Goal: Task Accomplishment & Management: Manage account settings

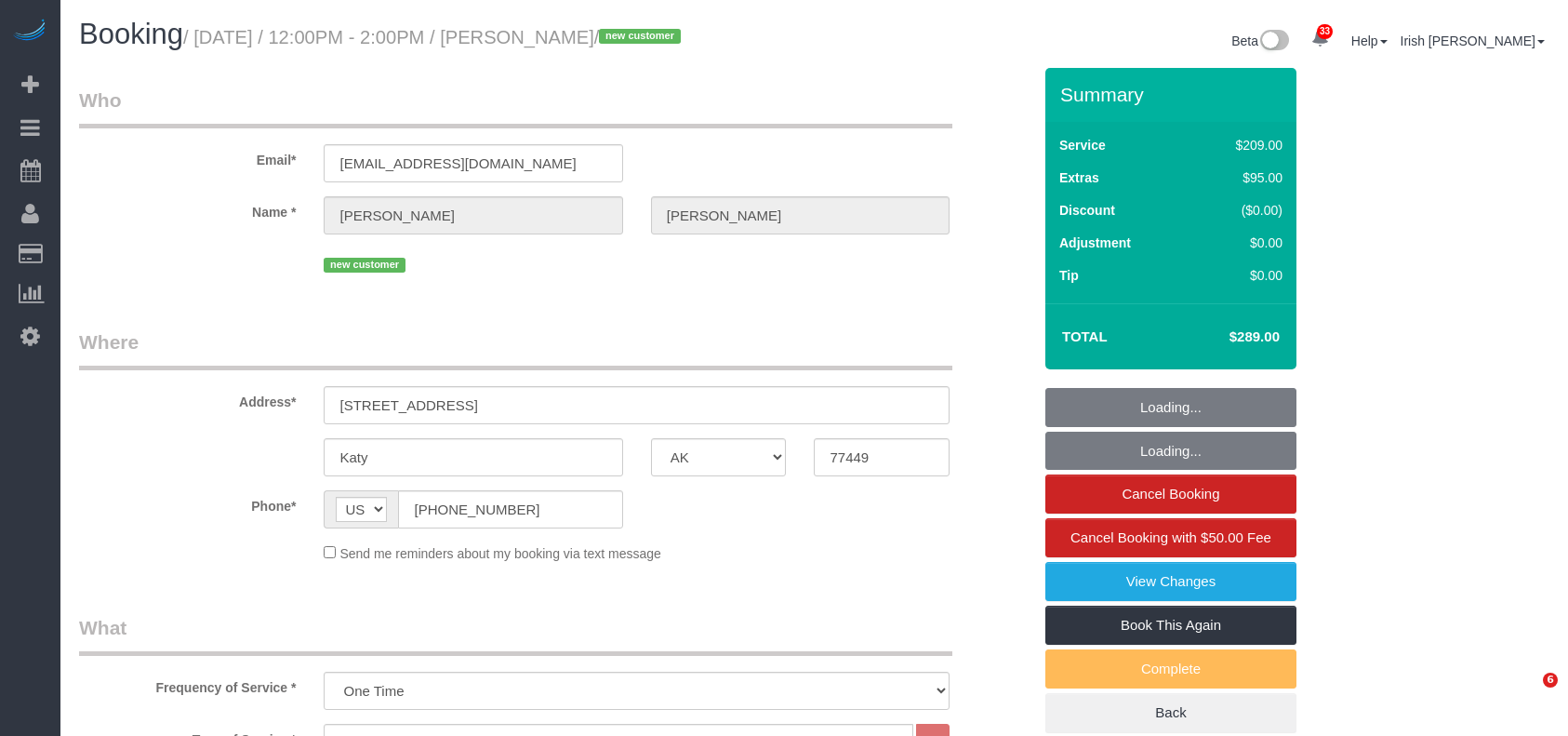
select select "[GEOGRAPHIC_DATA]"
select select "3"
select select "spot72"
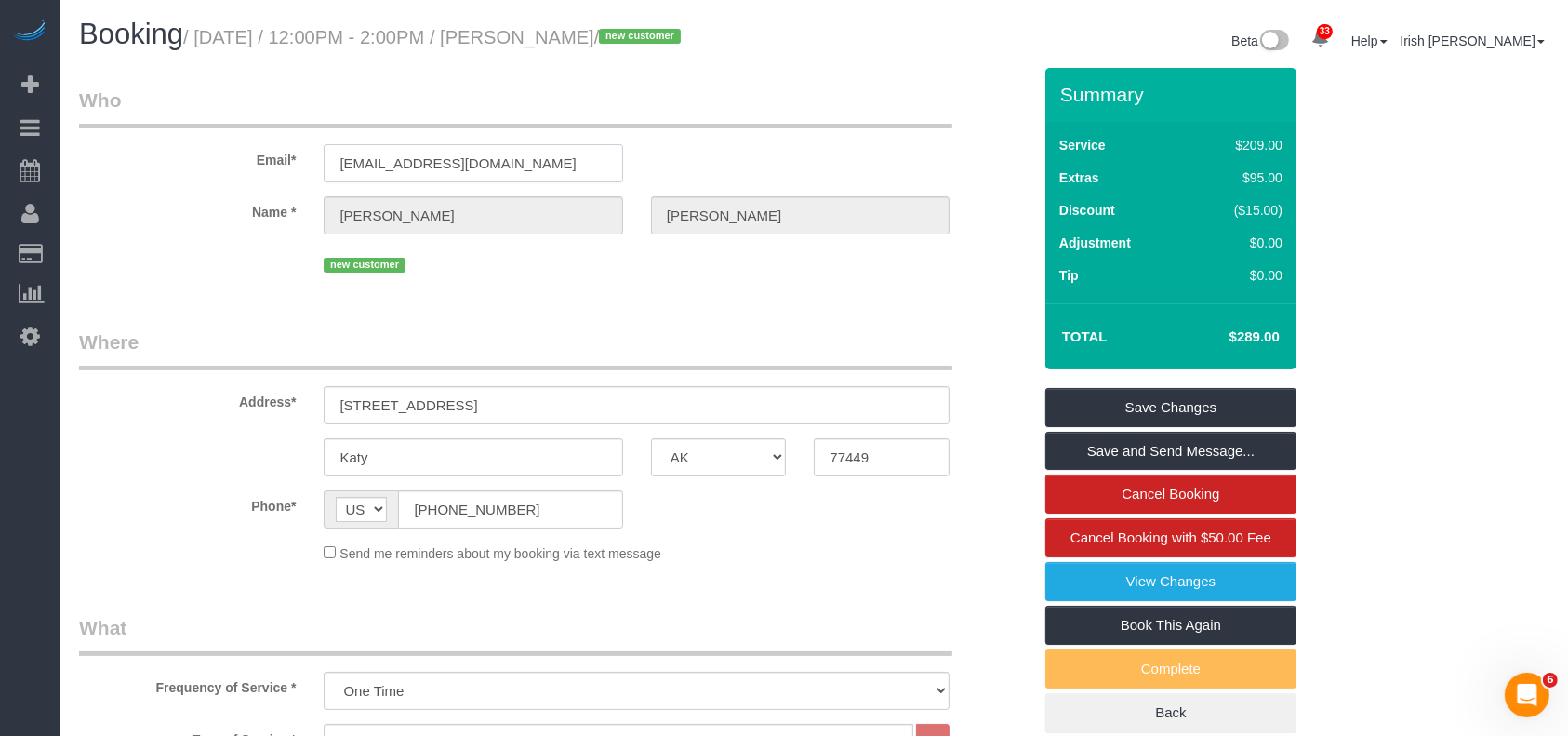
drag, startPoint x: 535, startPoint y: 167, endPoint x: 216, endPoint y: 142, distance: 320.1
click at [211, 162] on div "Email* [EMAIL_ADDRESS][DOMAIN_NAME]" at bounding box center [555, 135] width 980 height 96
drag, startPoint x: 526, startPoint y: 406, endPoint x: 127, endPoint y: 386, distance: 399.5
click at [127, 389] on div "Address* [STREET_ADDRESS]" at bounding box center [555, 376] width 980 height 96
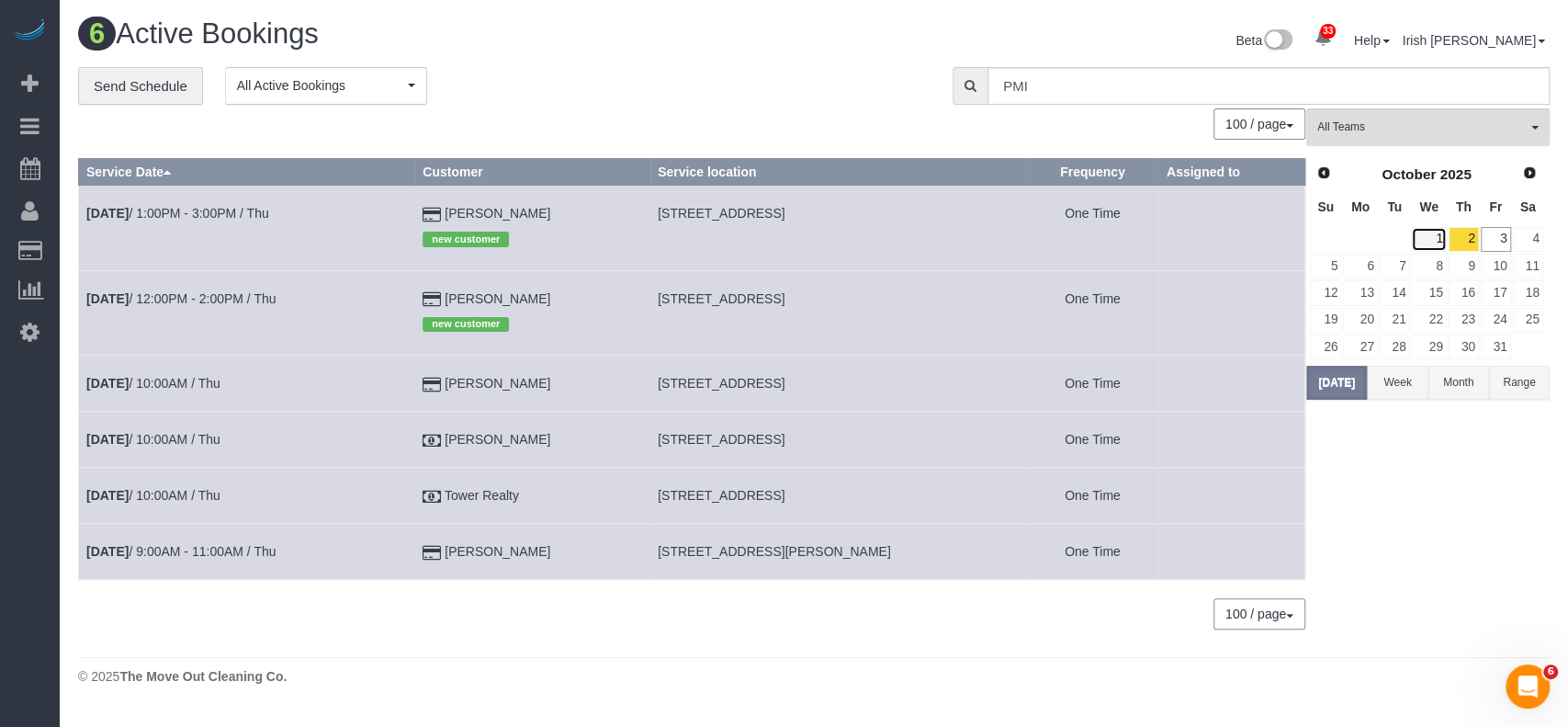
click at [1427, 239] on link "1" at bounding box center [1428, 239] width 35 height 25
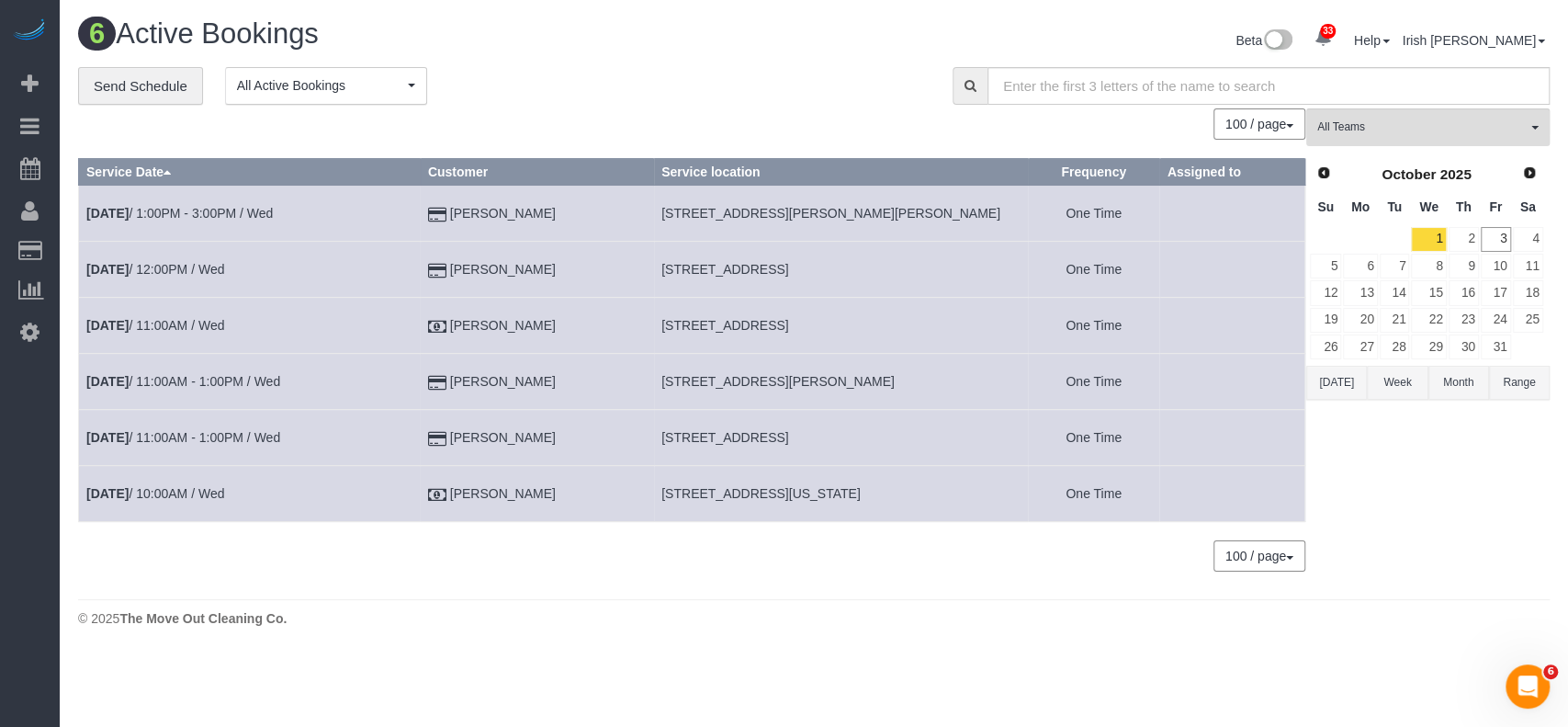
click at [1338, 378] on button "[DATE]" at bounding box center [1336, 382] width 60 height 34
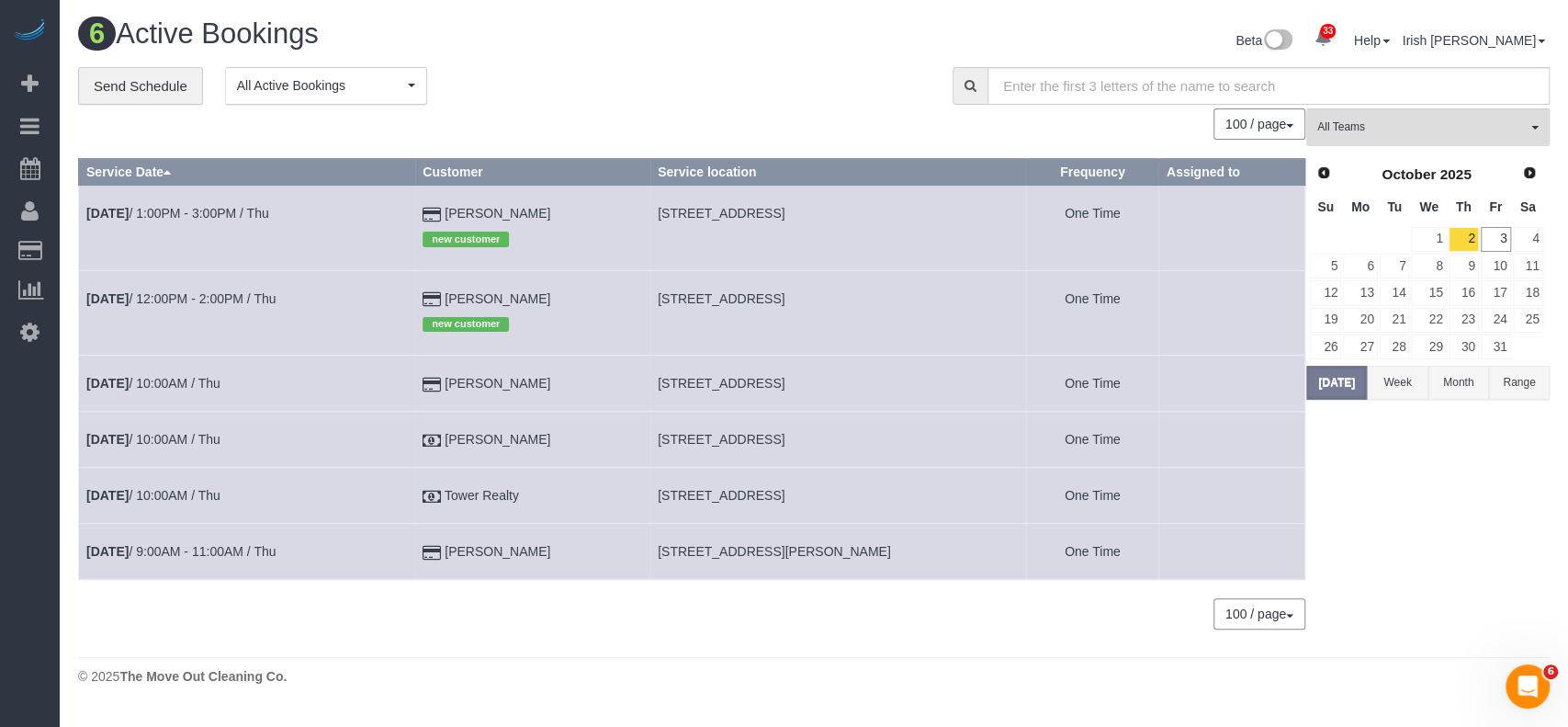
click at [708, 387] on span "[STREET_ADDRESS]" at bounding box center [721, 382] width 126 height 15
copy tr "[STREET_ADDRESS]"
click at [1321, 172] on span "Prev" at bounding box center [1322, 172] width 15 height 15
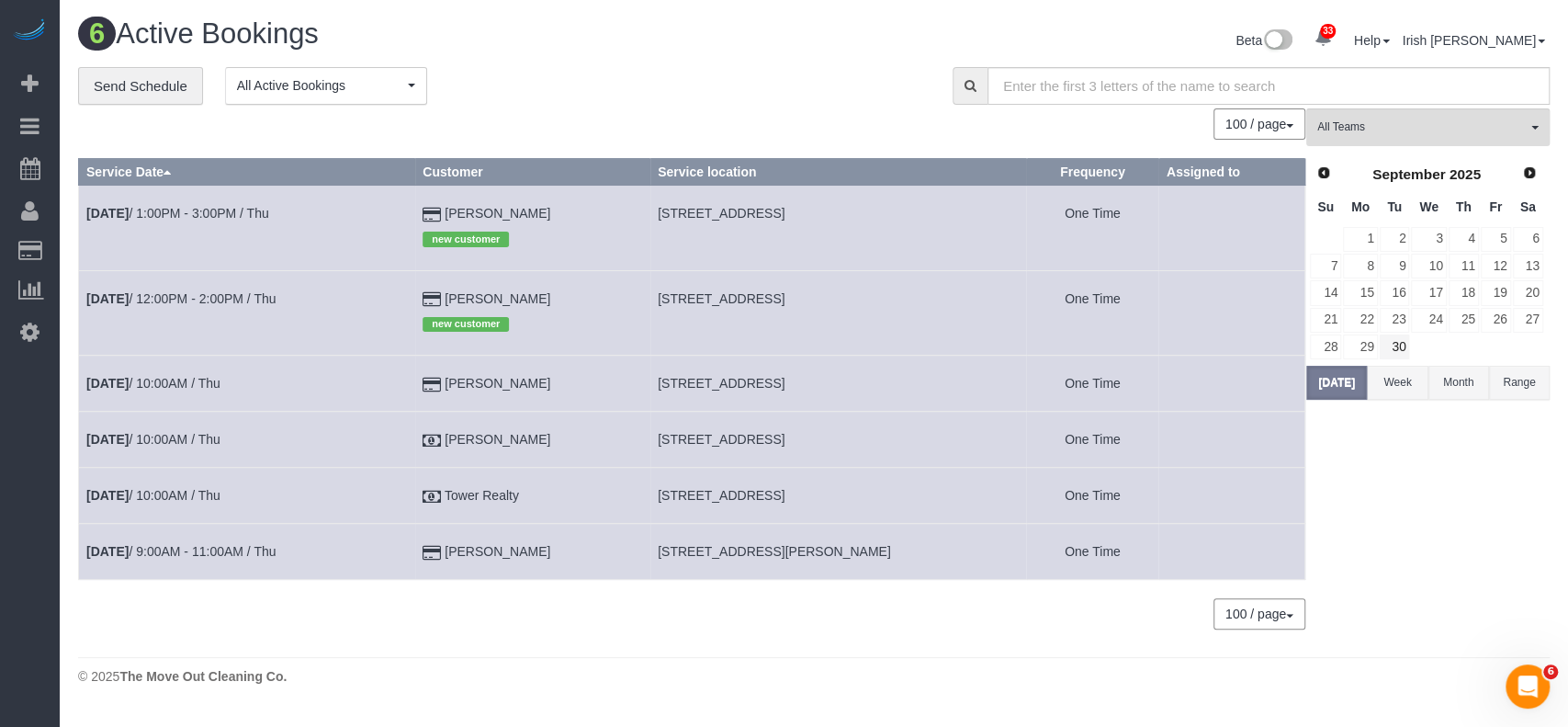
click at [1410, 352] on td at bounding box center [1428, 347] width 37 height 27
click at [1395, 341] on link "30" at bounding box center [1394, 347] width 31 height 25
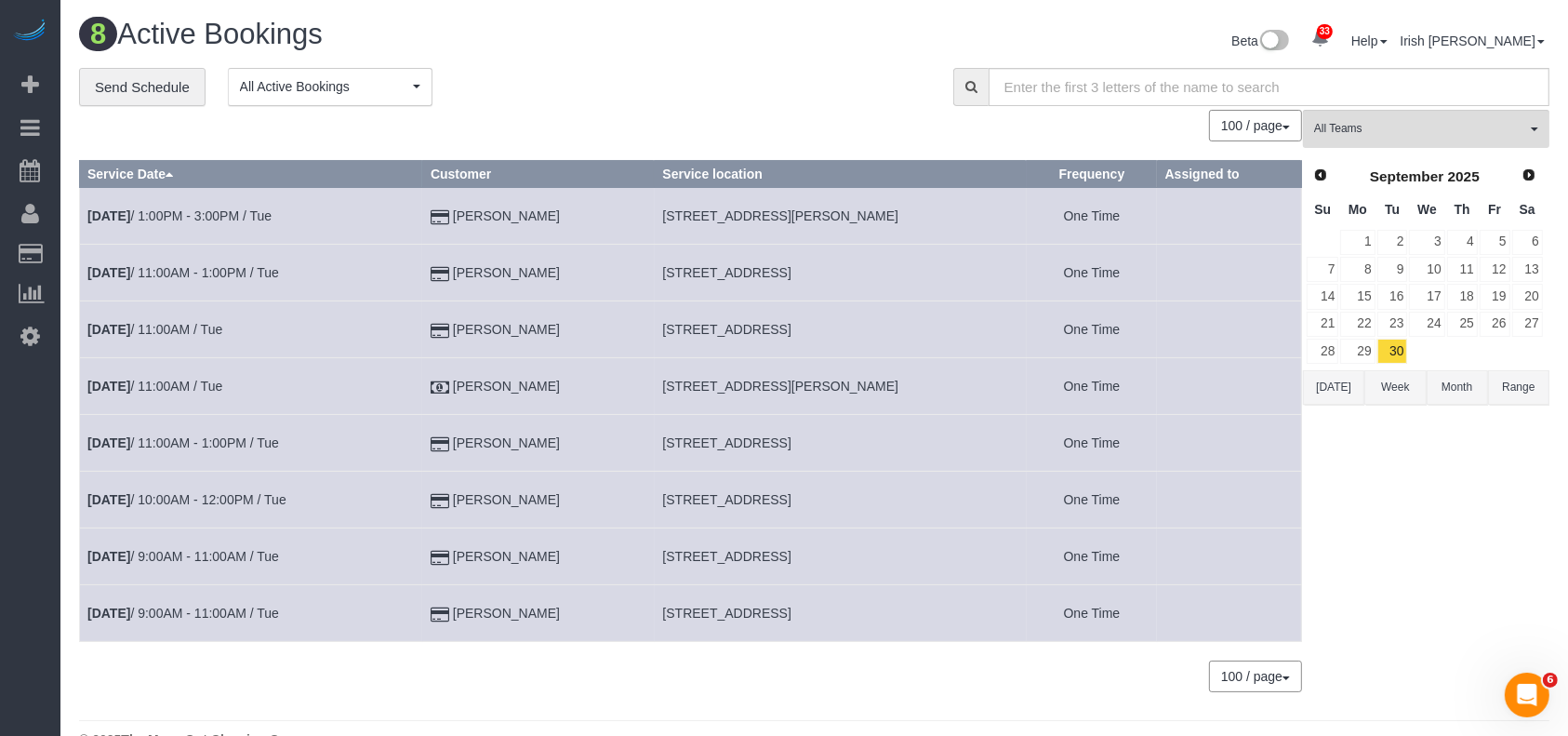
click at [0, 606] on div "33 Beta Your Notifications You have 0 alerts × You have 1 to charge for [DATE] …" at bounding box center [30, 368] width 60 height 736
click at [154, 327] on link "[DATE] 11:00AM / Tue" at bounding box center [154, 329] width 135 height 15
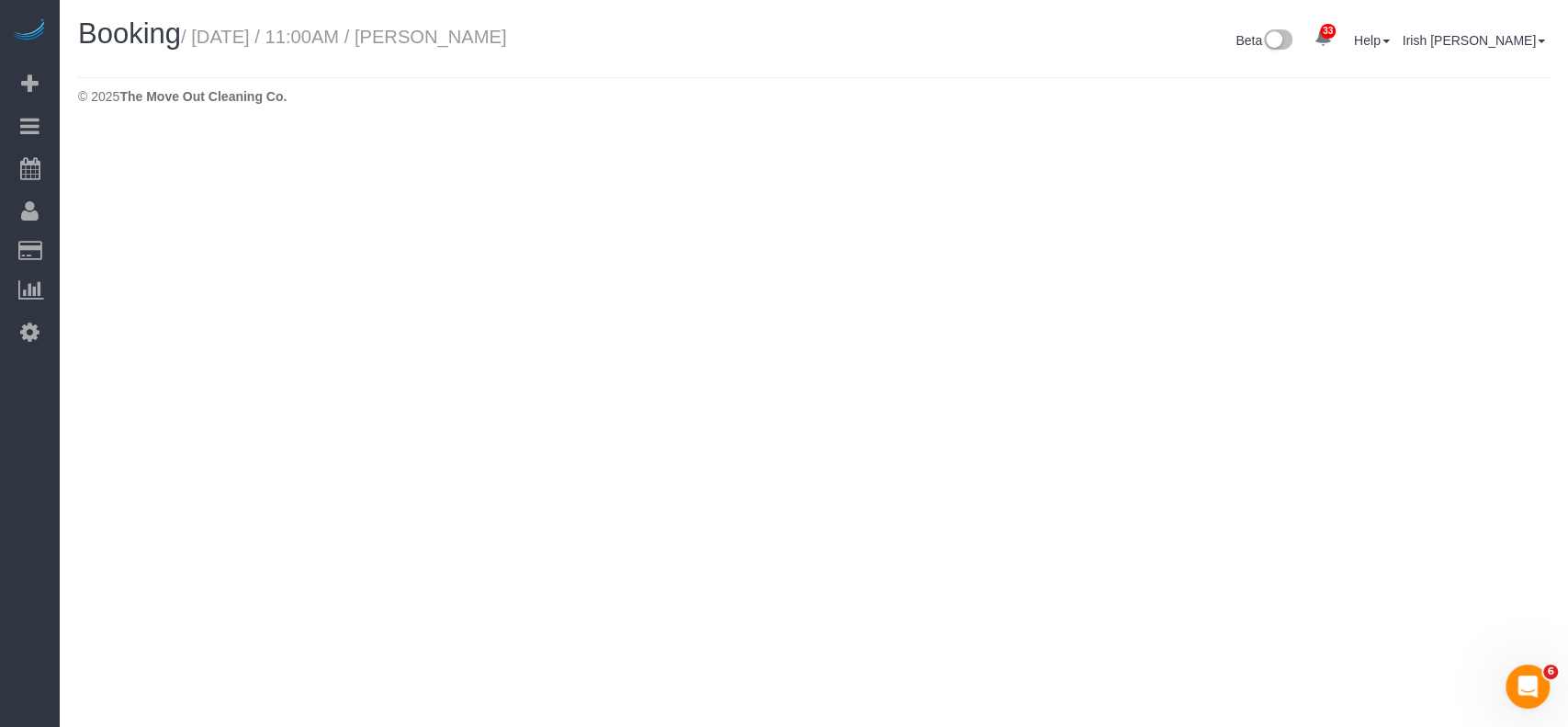
select select "[GEOGRAPHIC_DATA]"
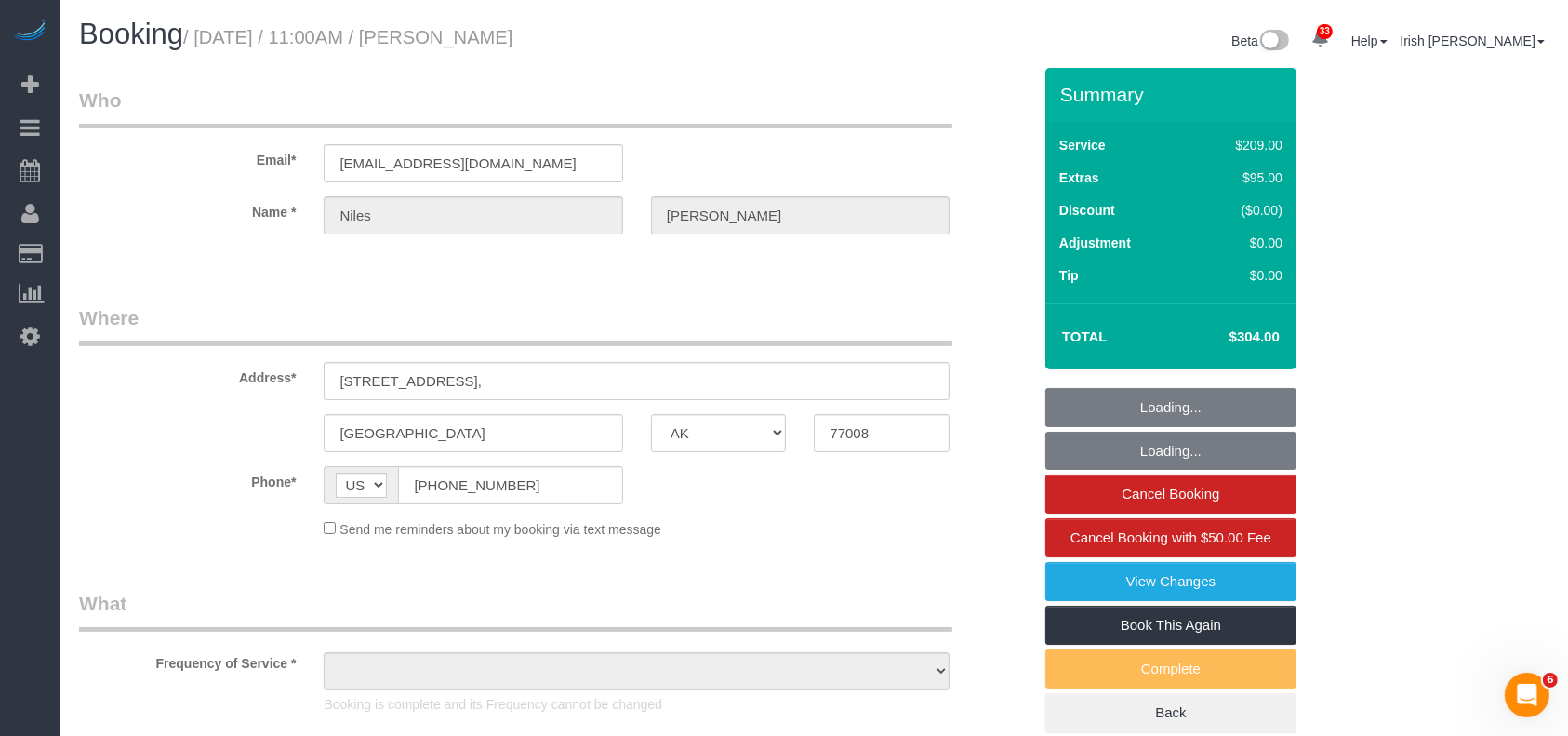
select select "string:fspay-1cd2aa13-f9e2-45fe-aa4d-4e08ef41f4f7"
select select "object:3993"
select select "3"
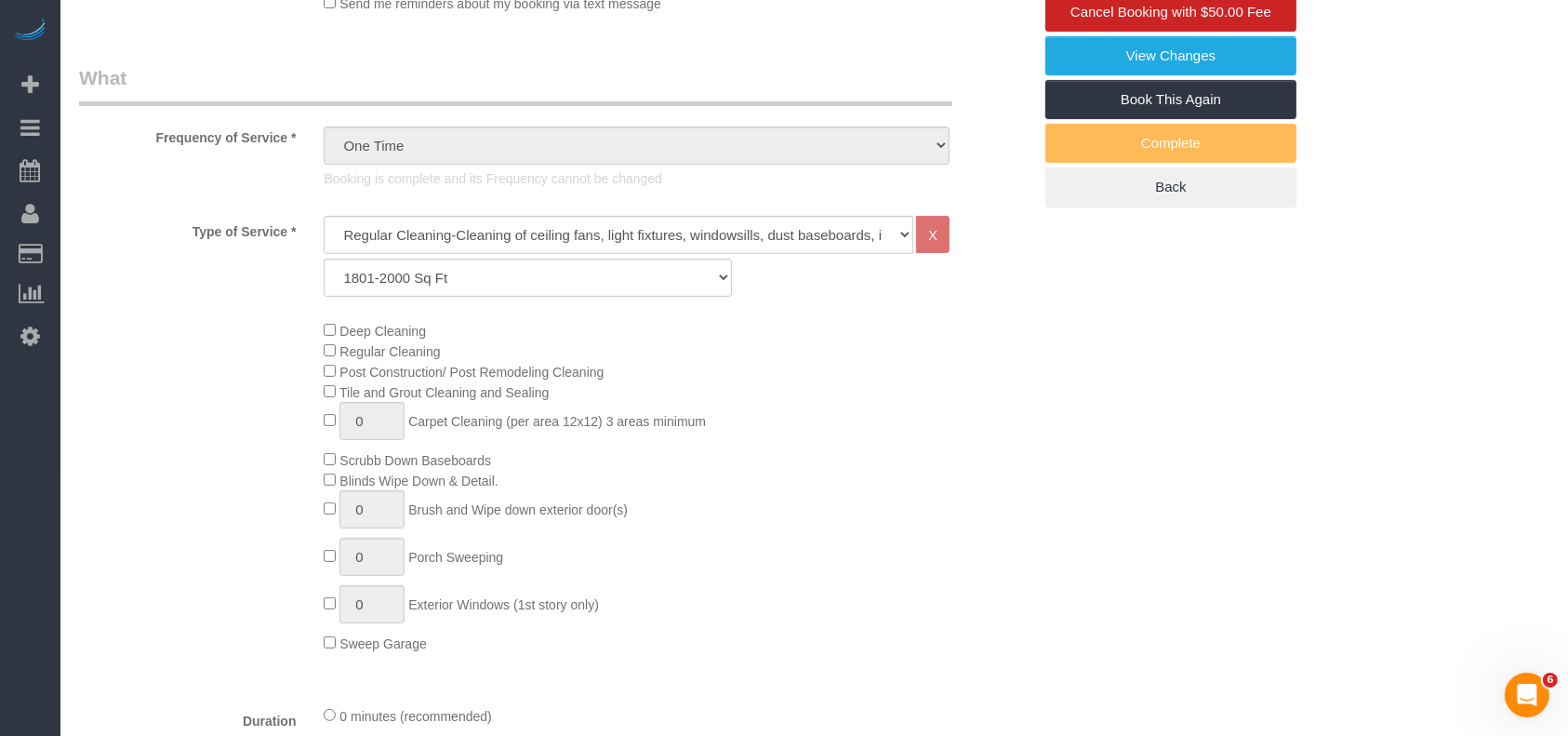
scroll to position [620, 0]
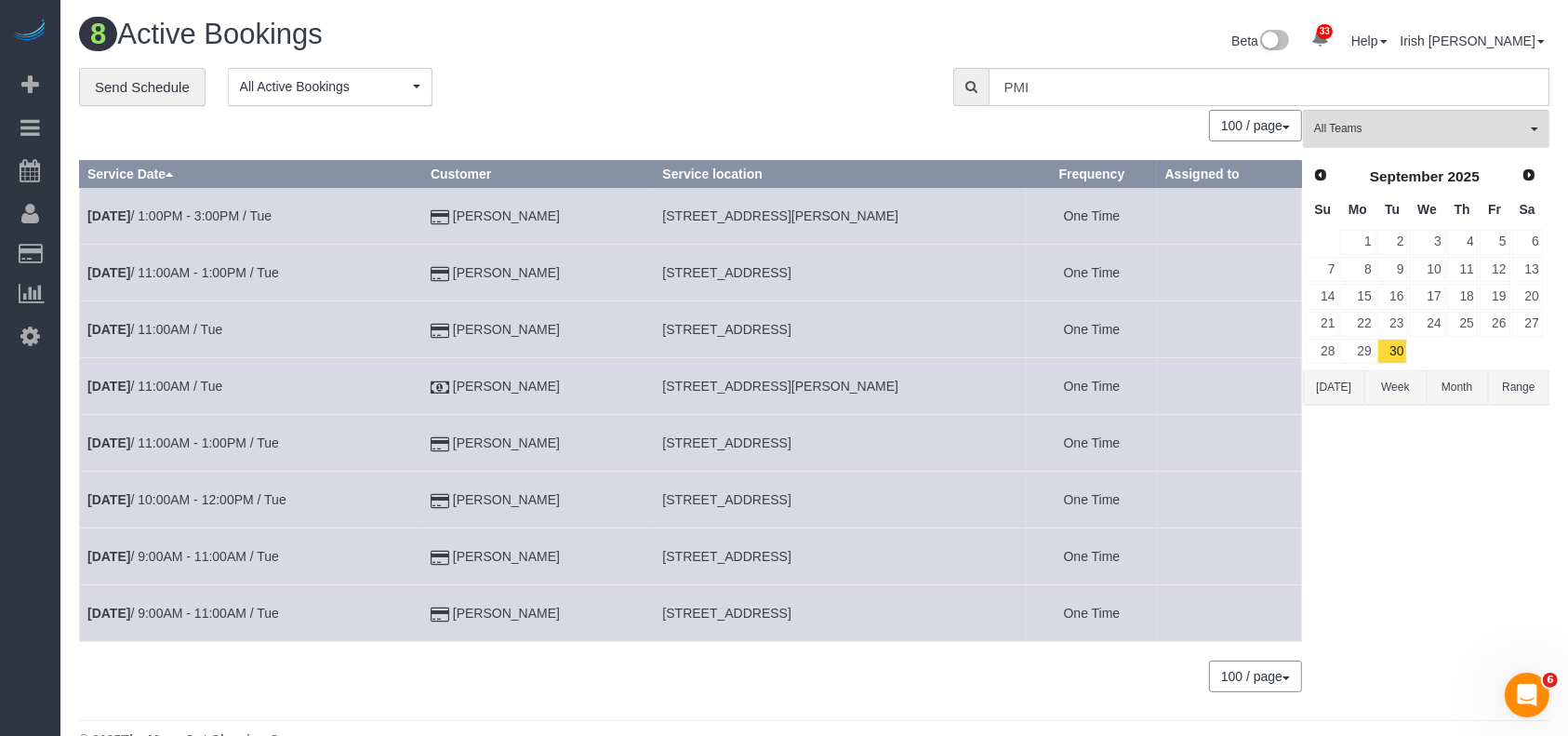
click at [1340, 385] on button "[DATE]" at bounding box center [1333, 387] width 61 height 34
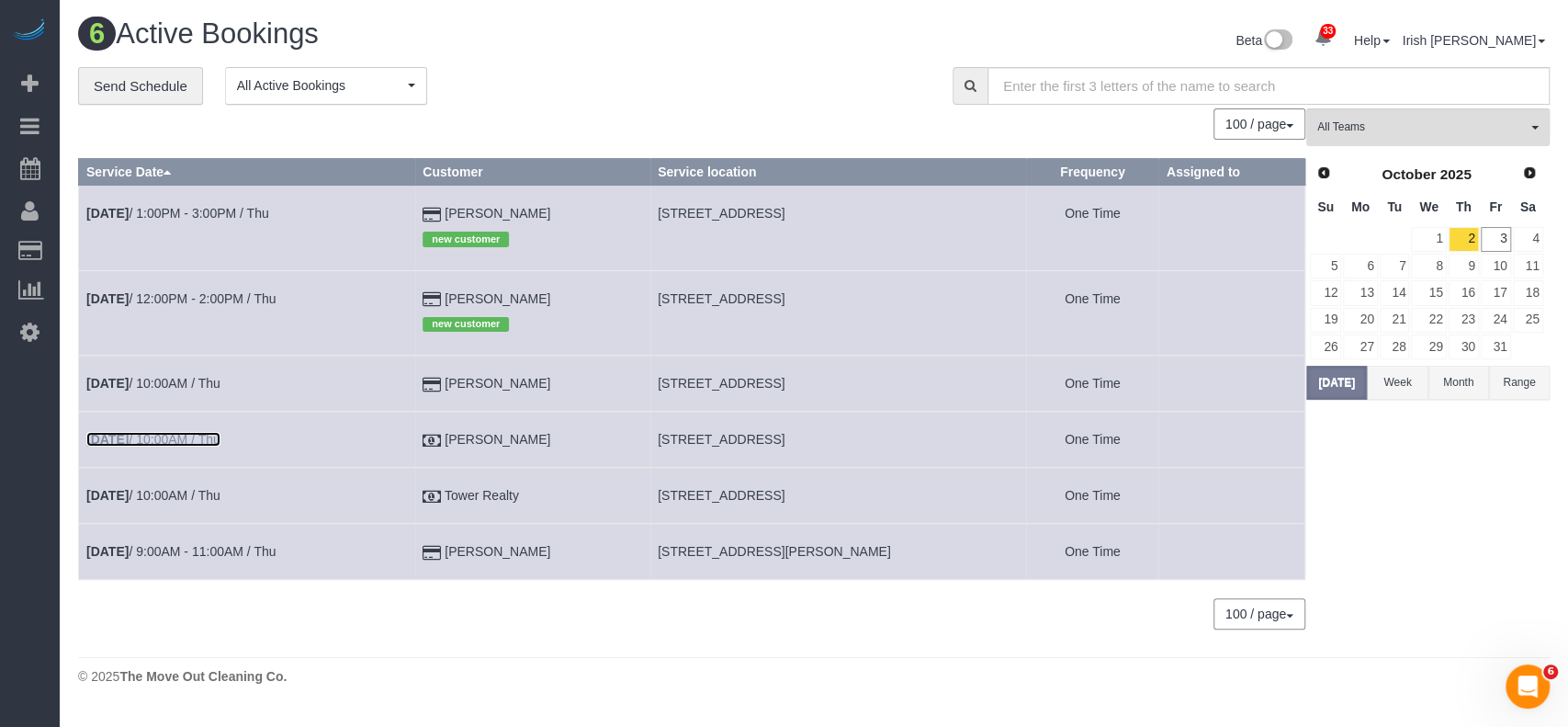
click at [154, 437] on link "[DATE] 10:00AM / Thu" at bounding box center [153, 439] width 134 height 15
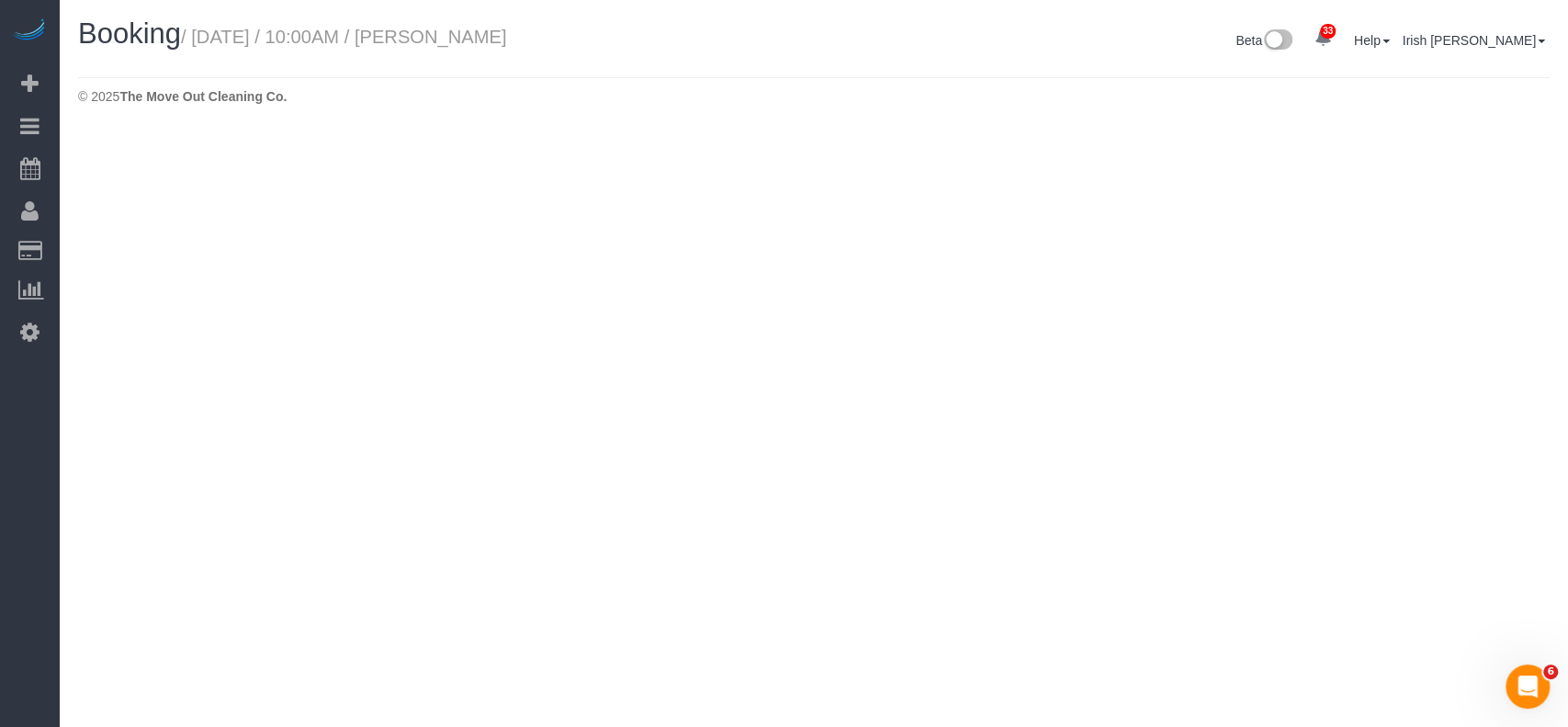
select select "[GEOGRAPHIC_DATA]"
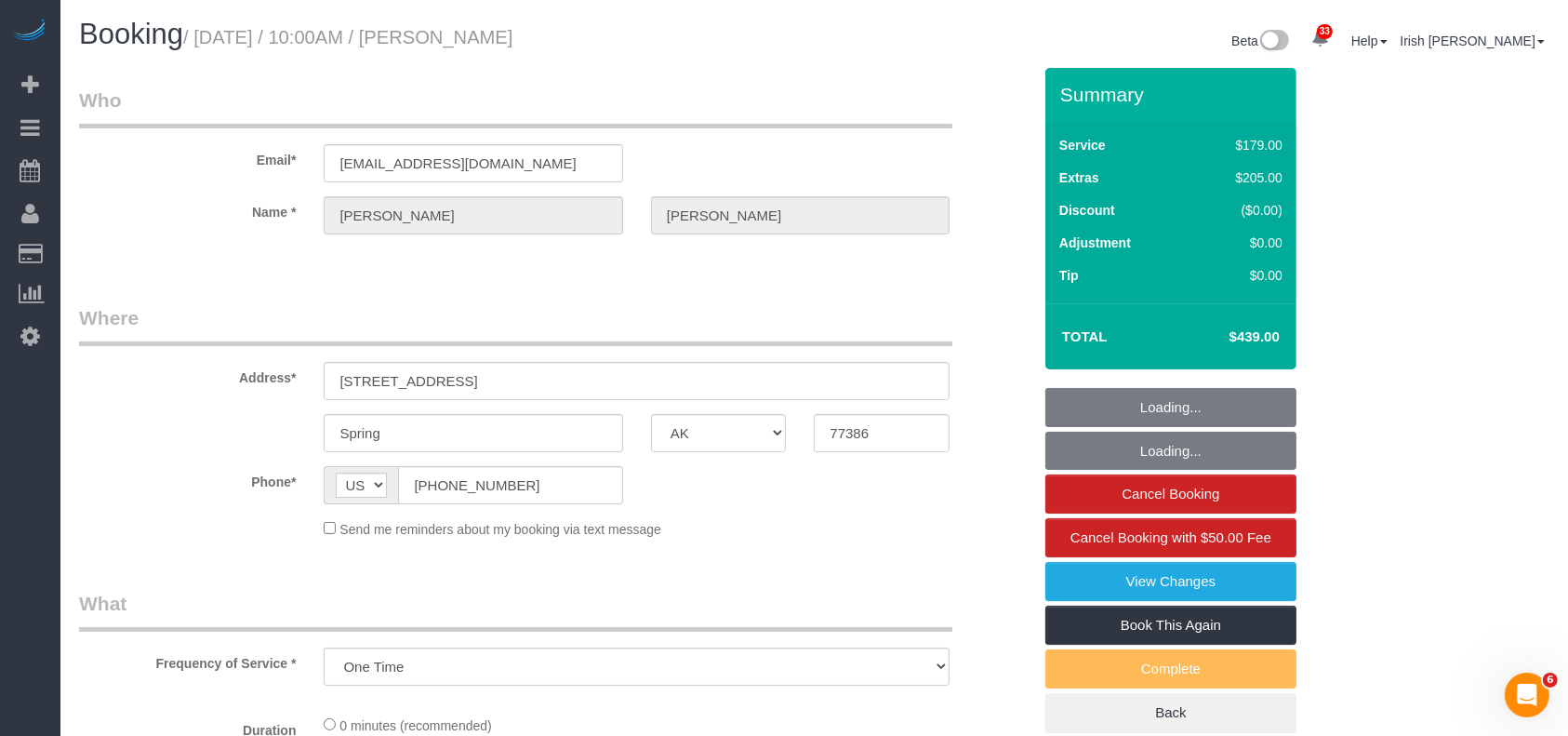
select select "object:4603"
select select "3"
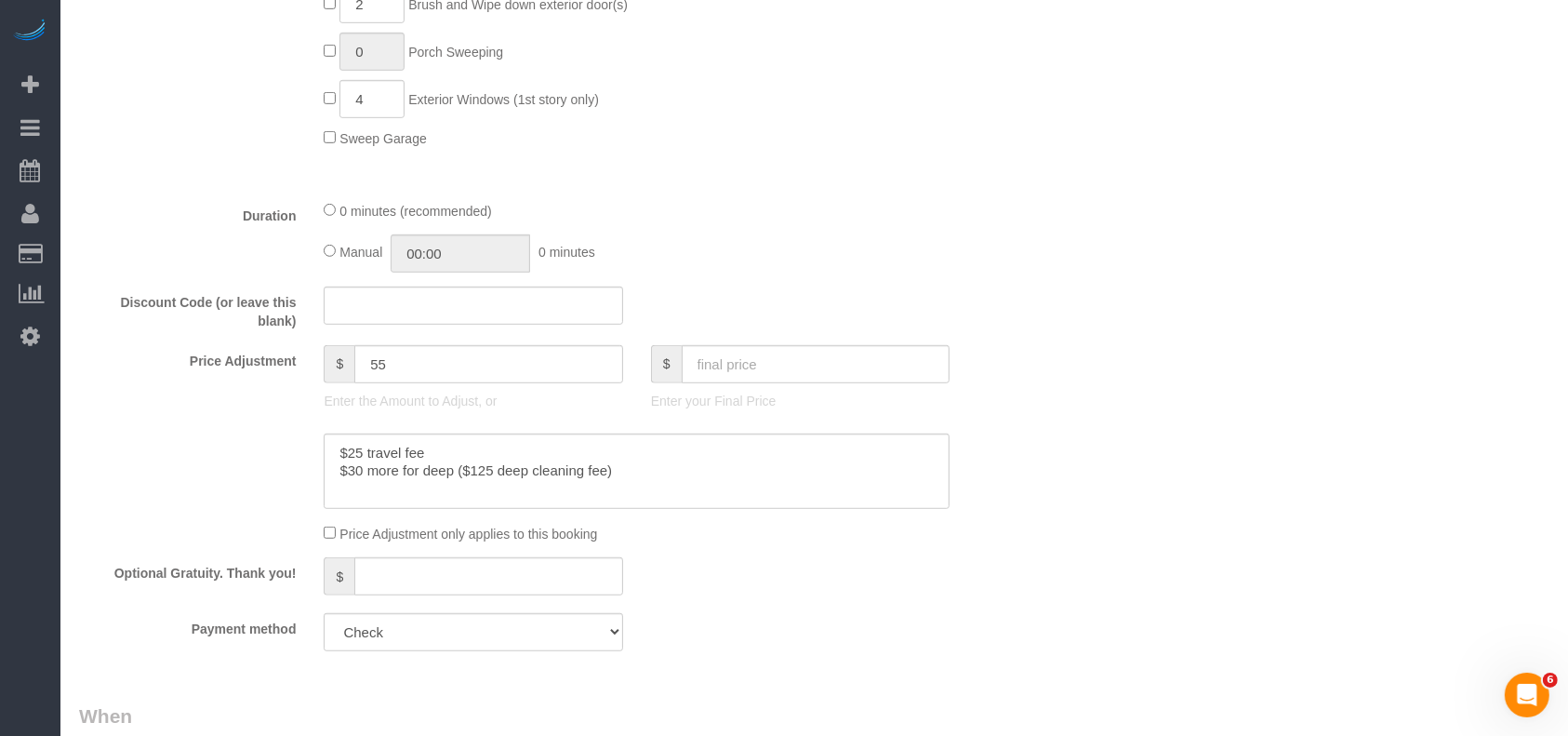
scroll to position [992, 0]
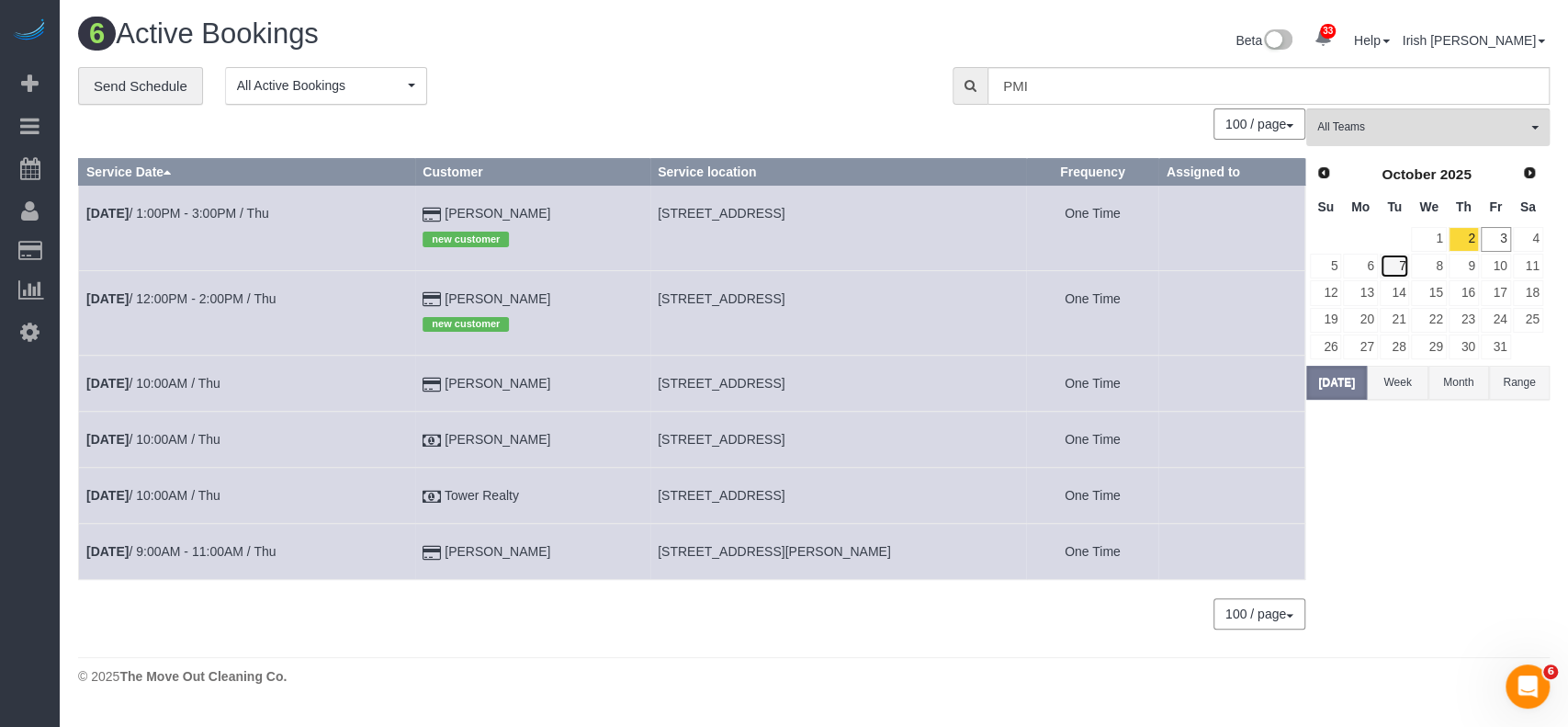
click at [1399, 257] on link "7" at bounding box center [1394, 266] width 31 height 25
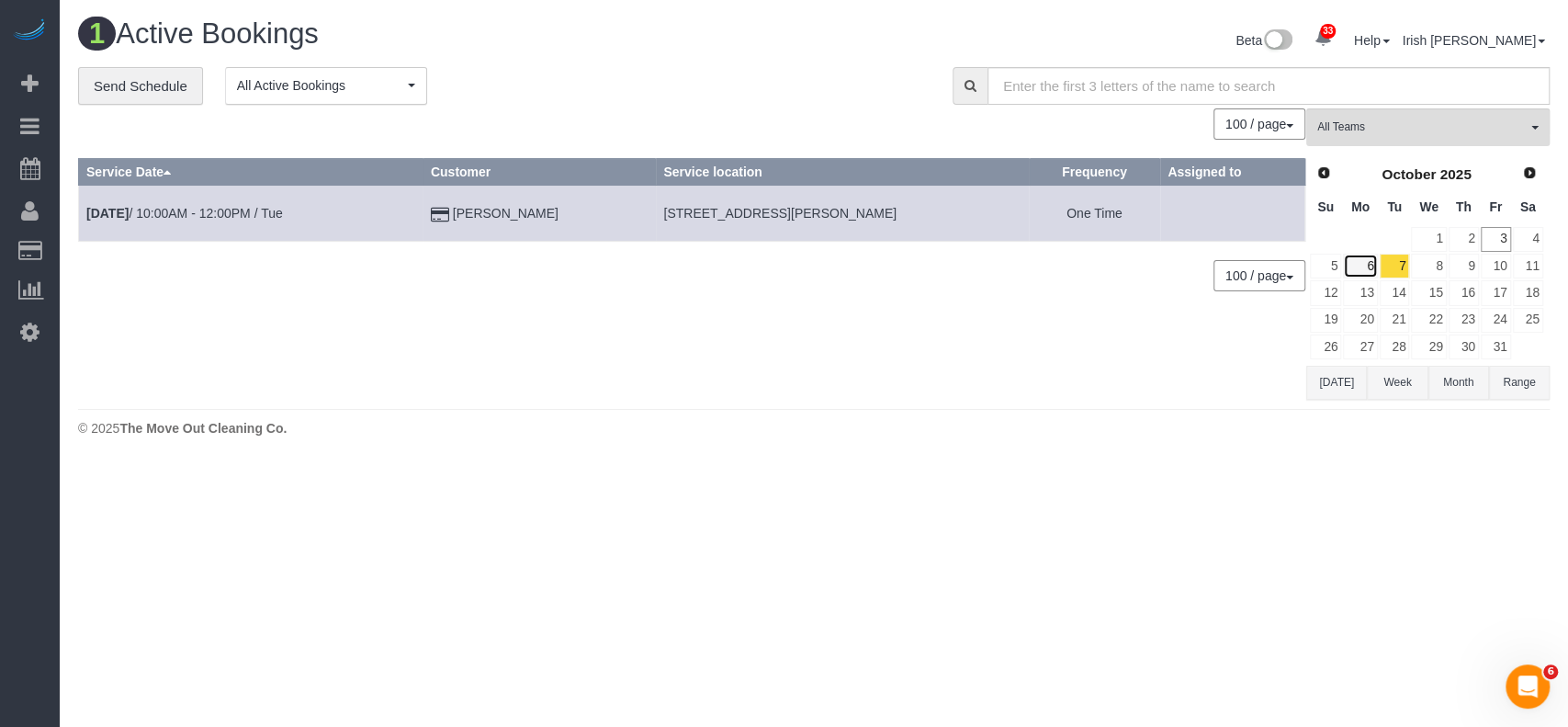
click at [1374, 264] on link "6" at bounding box center [1360, 266] width 34 height 25
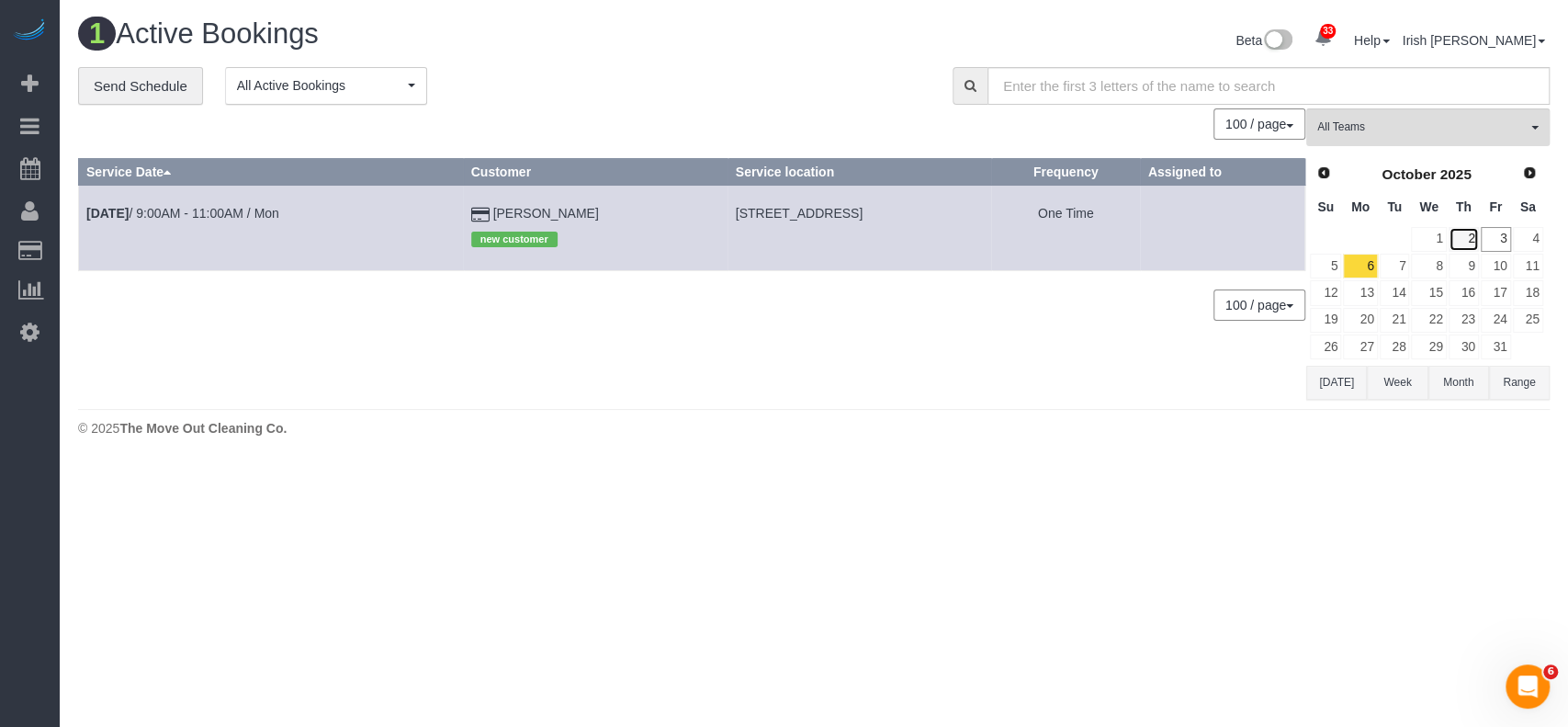
click at [1477, 231] on link "2" at bounding box center [1463, 239] width 31 height 25
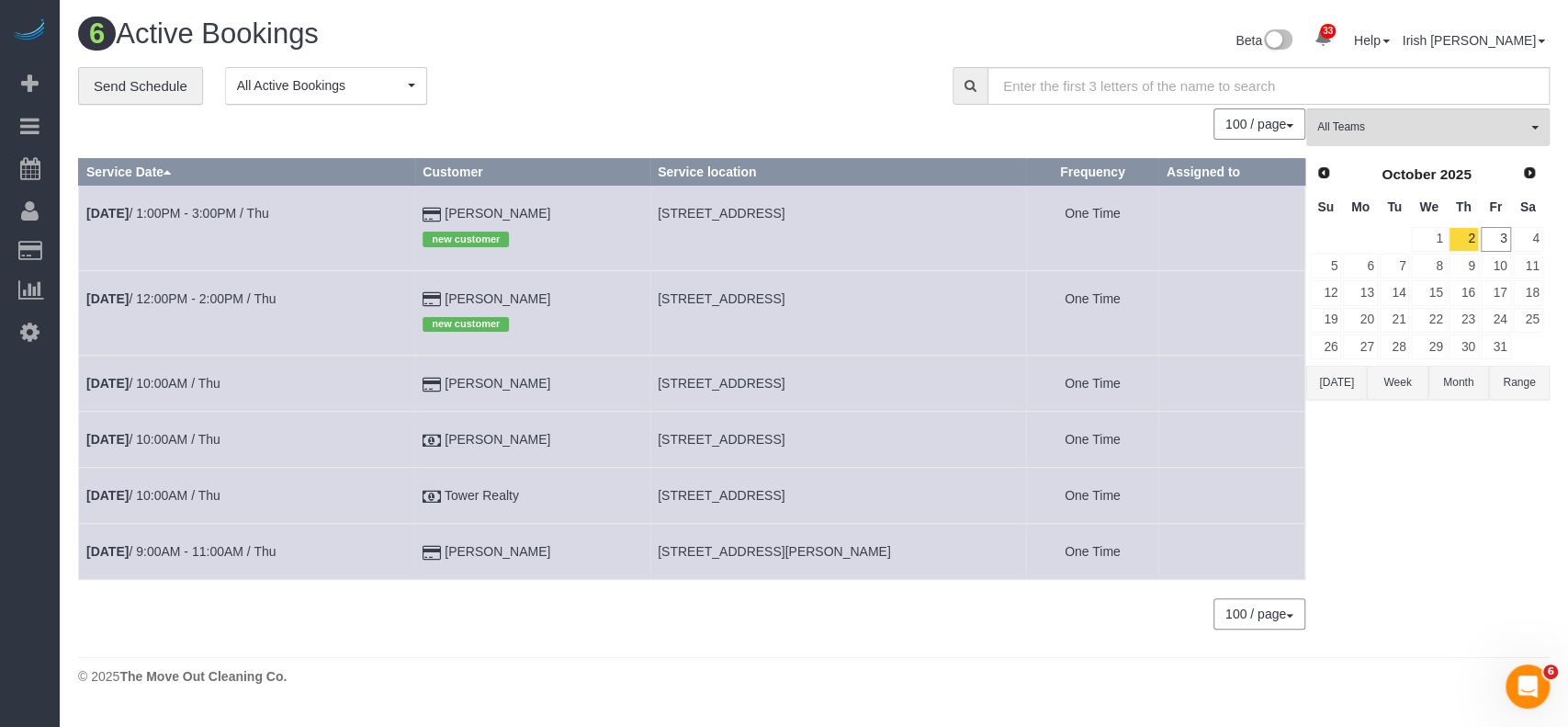
click at [1507, 378] on button "Range" at bounding box center [1519, 382] width 60 height 34
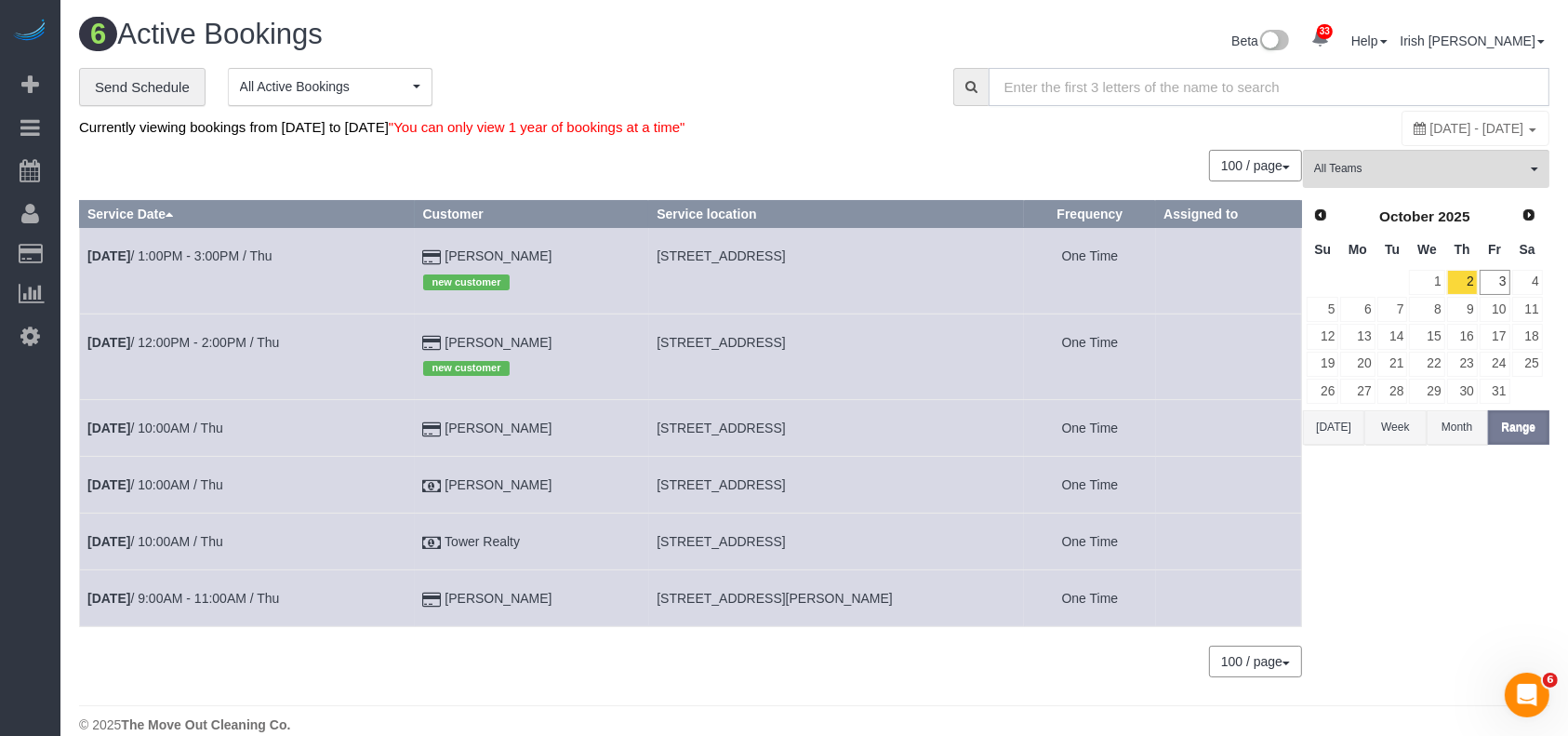
click at [1163, 92] on input "text" at bounding box center [1269, 87] width 561 height 38
click at [1460, 429] on button "Month" at bounding box center [1457, 427] width 61 height 34
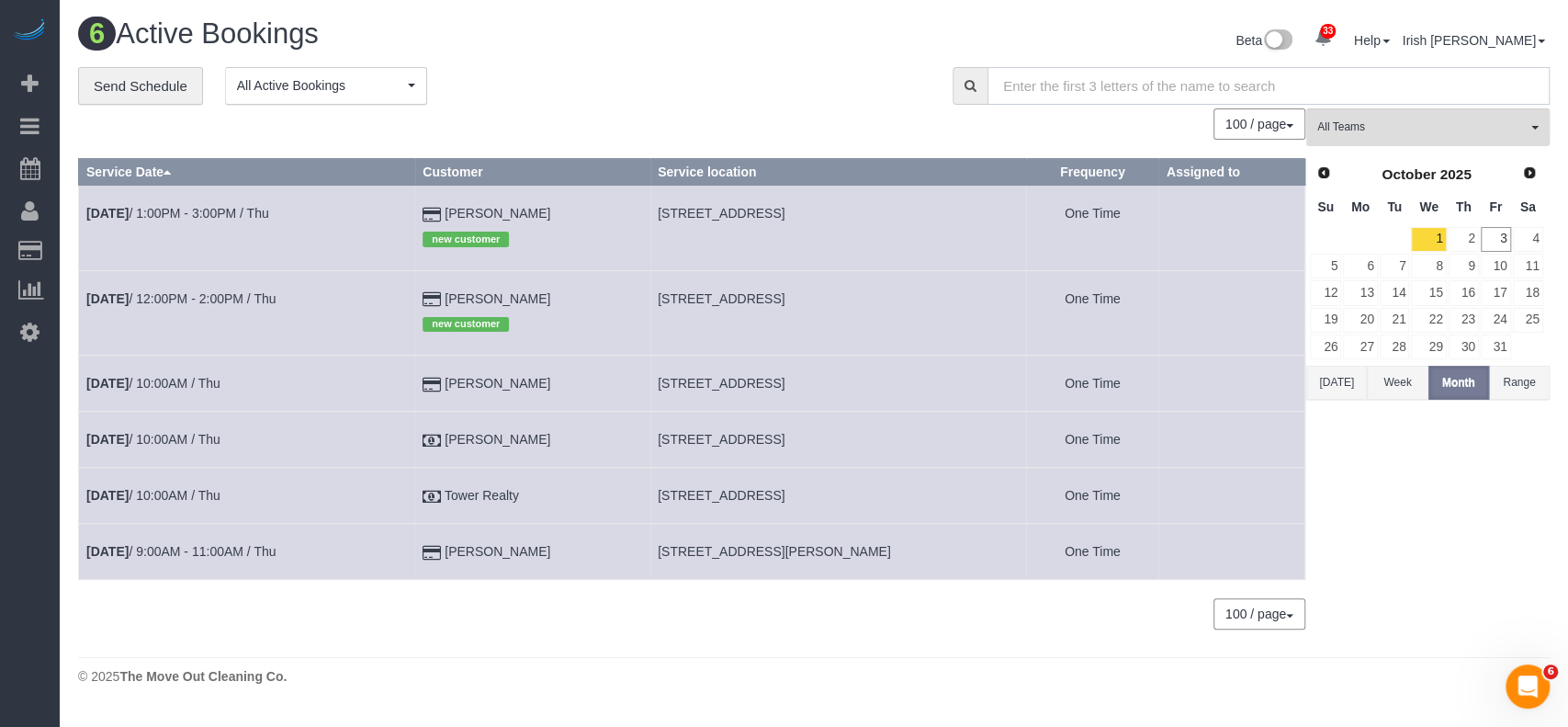
click at [1099, 80] on input "text" at bounding box center [1268, 86] width 562 height 38
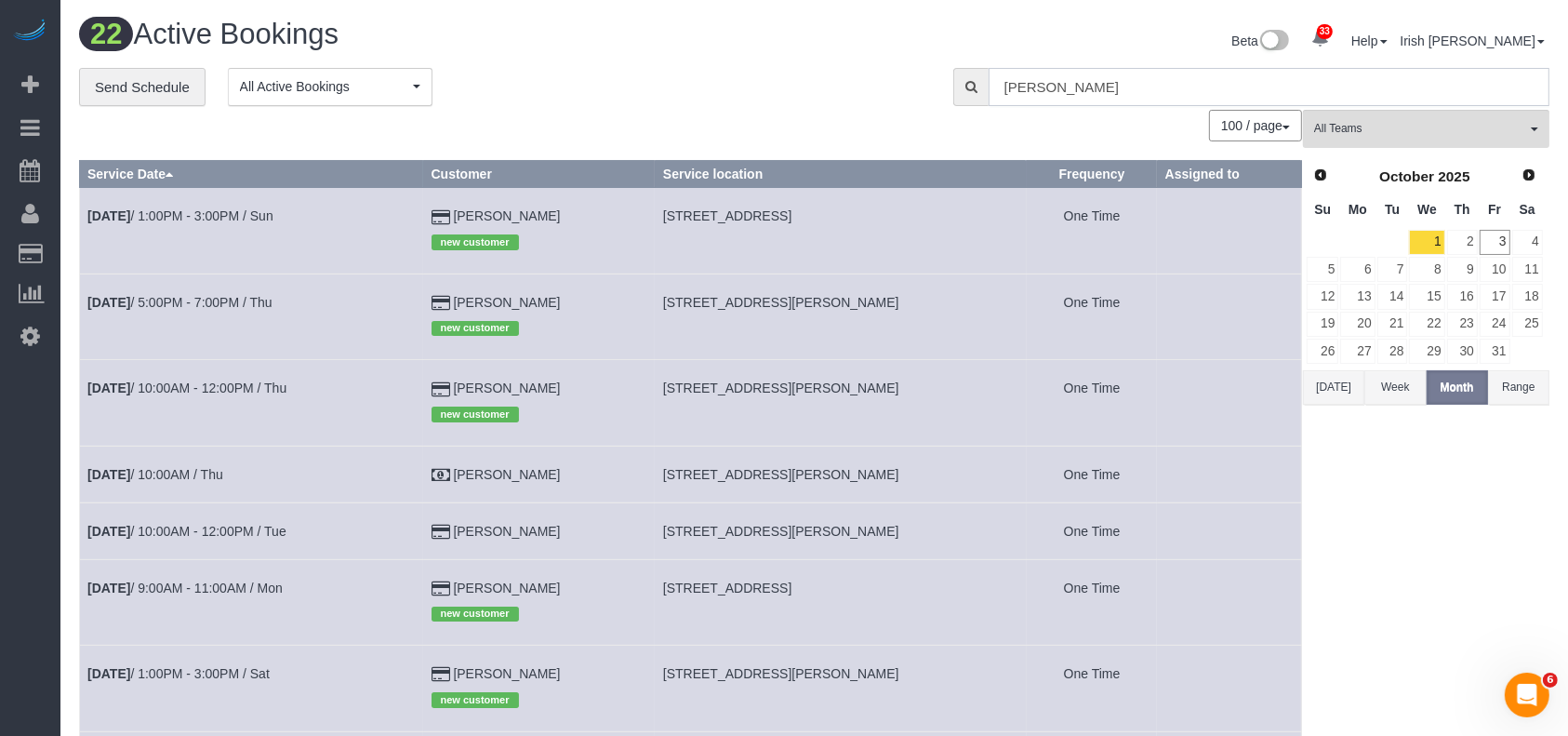
type input "[PERSON_NAME]"
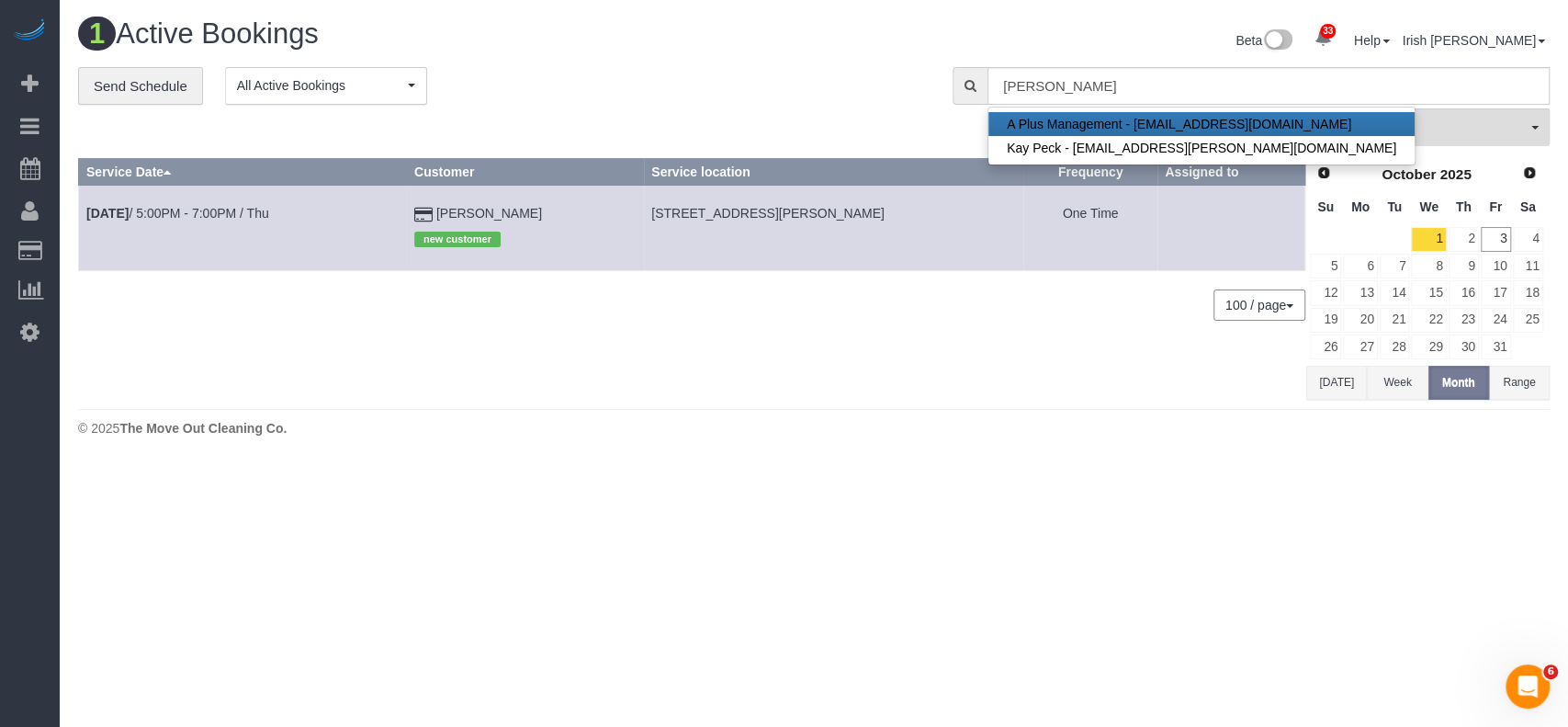
click at [124, 203] on td "[DATE] 5:00PM - 7:00PM / Thu" at bounding box center [243, 228] width 328 height 85
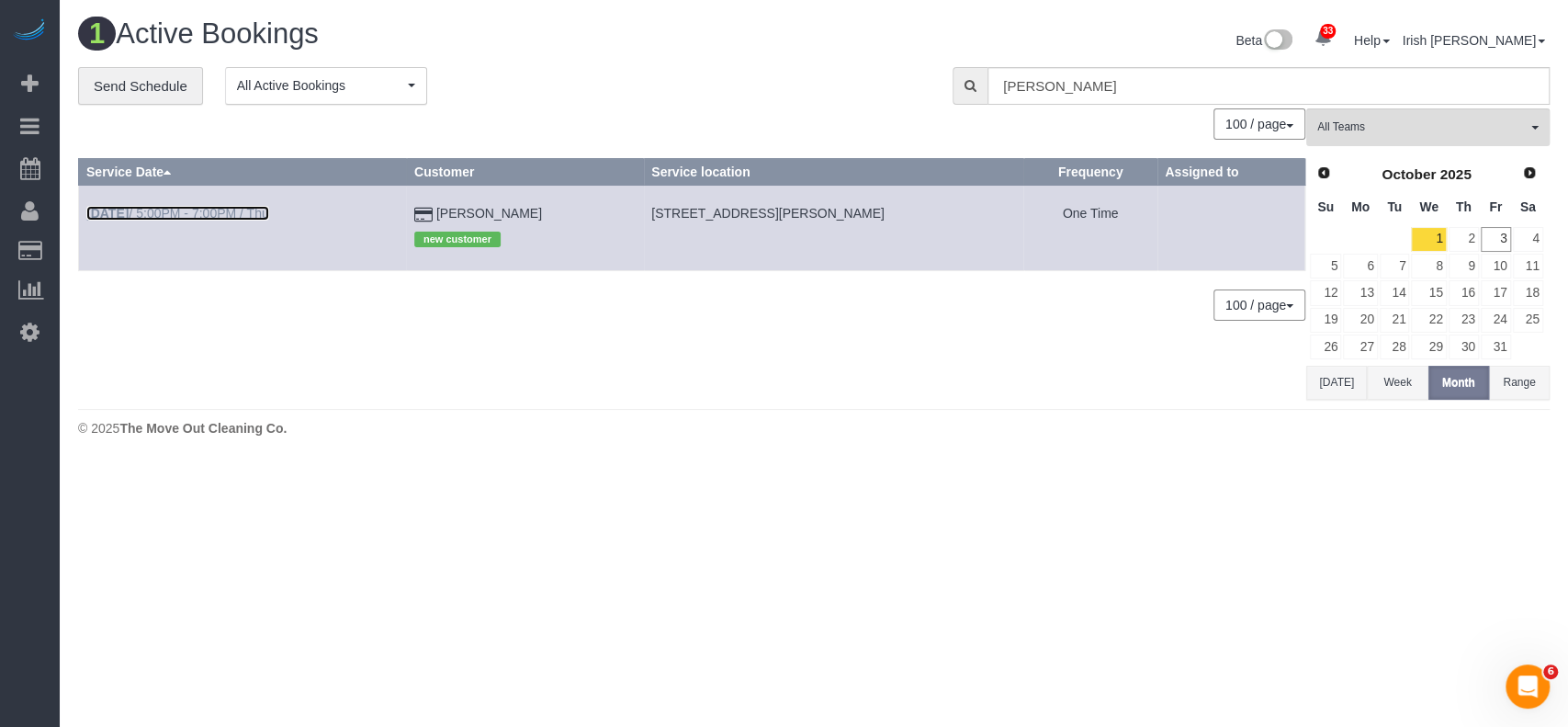
click at [128, 210] on b "[DATE]" at bounding box center [107, 212] width 42 height 15
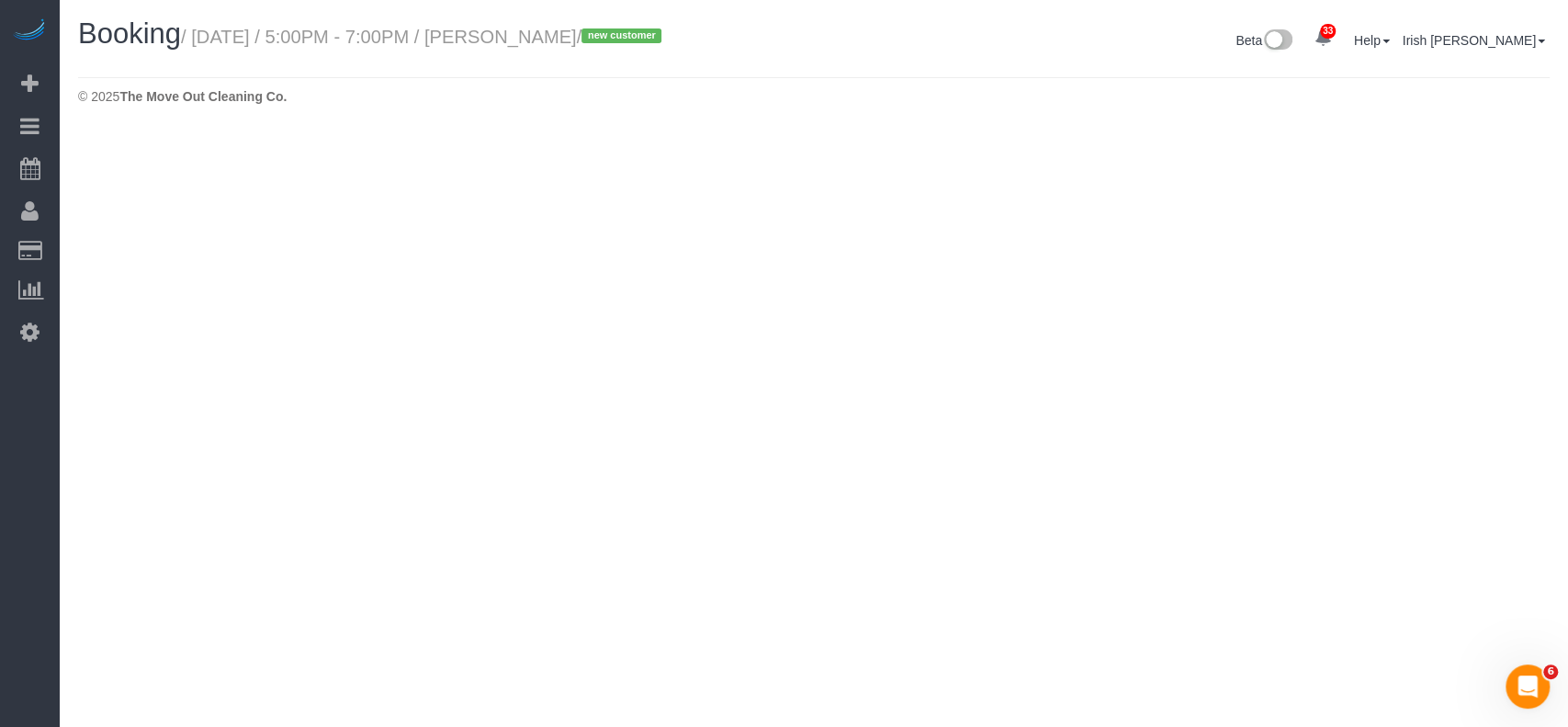
select select "[GEOGRAPHIC_DATA]"
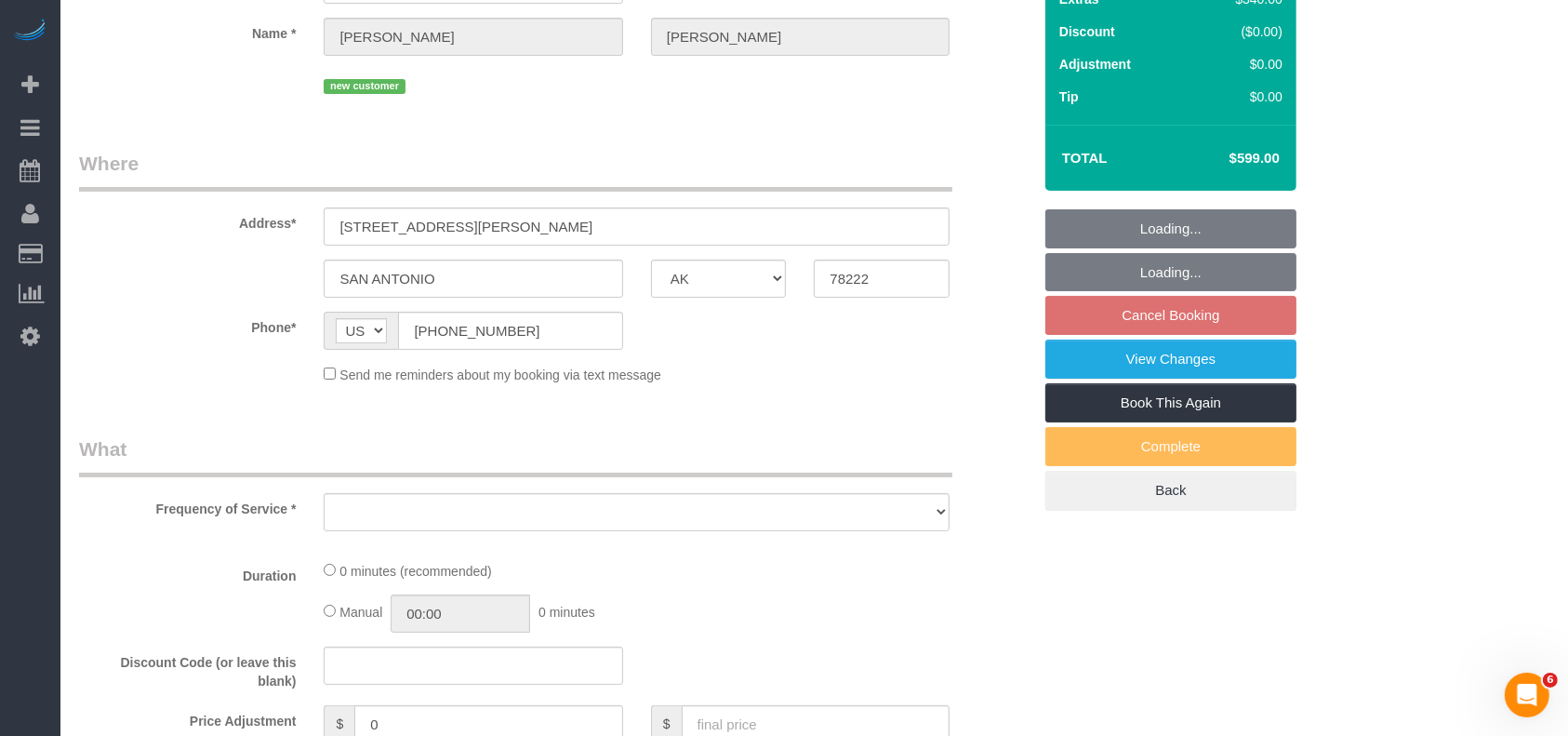
select select "object:5773"
select select "string:fspay-ceb08b2b-36ba-4fc8-99c8-cd9814410533"
select select "3"
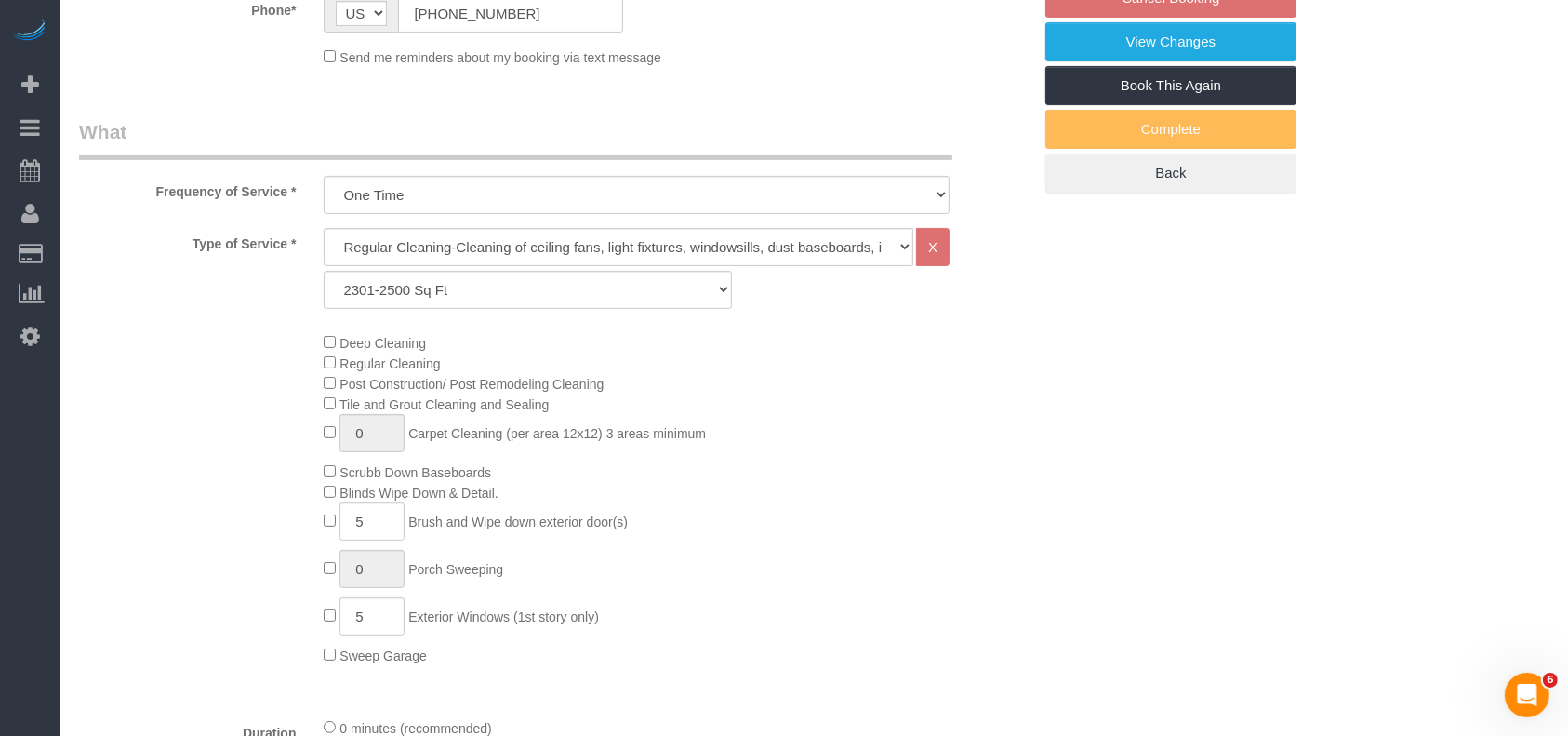
select select "object:5849"
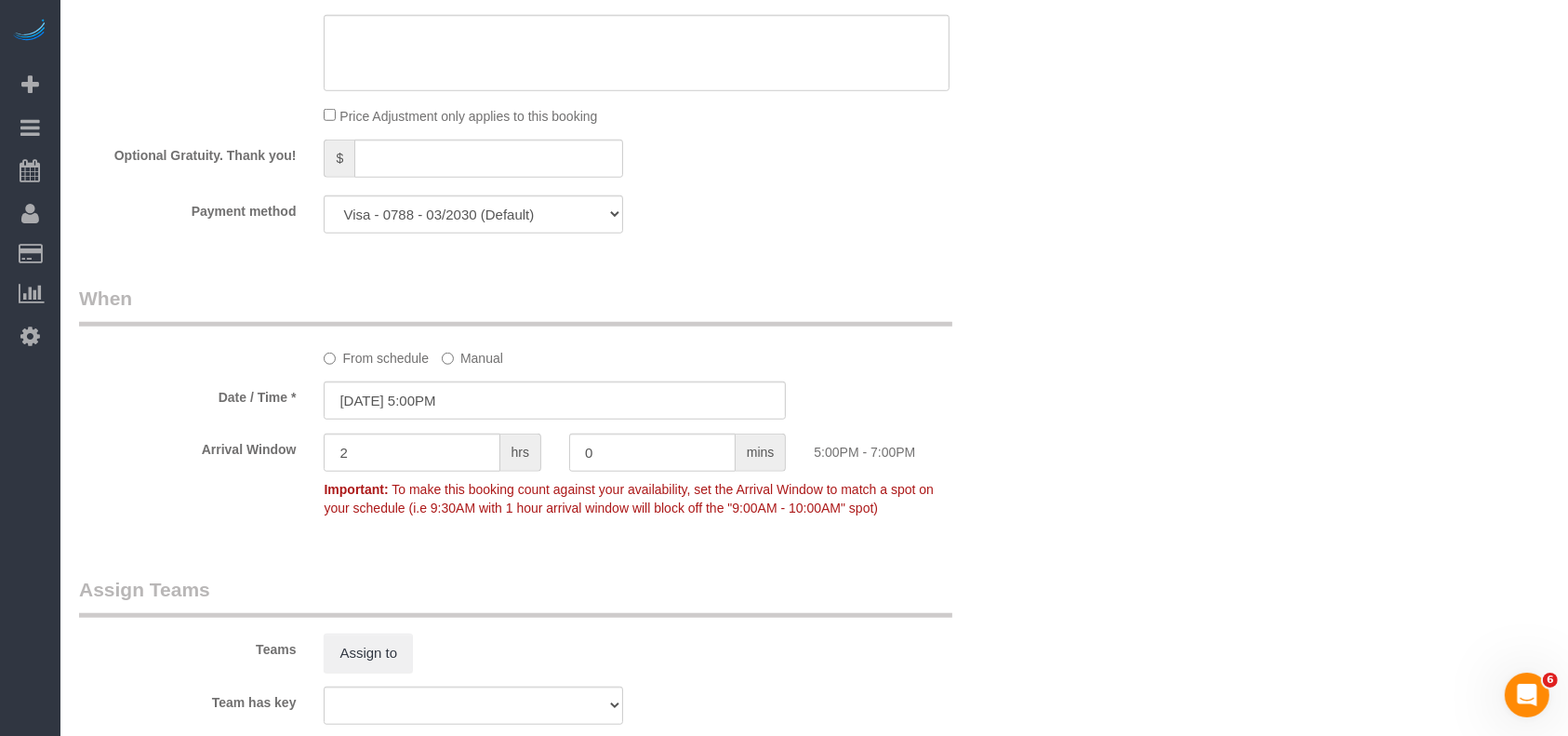
scroll to position [1736, 0]
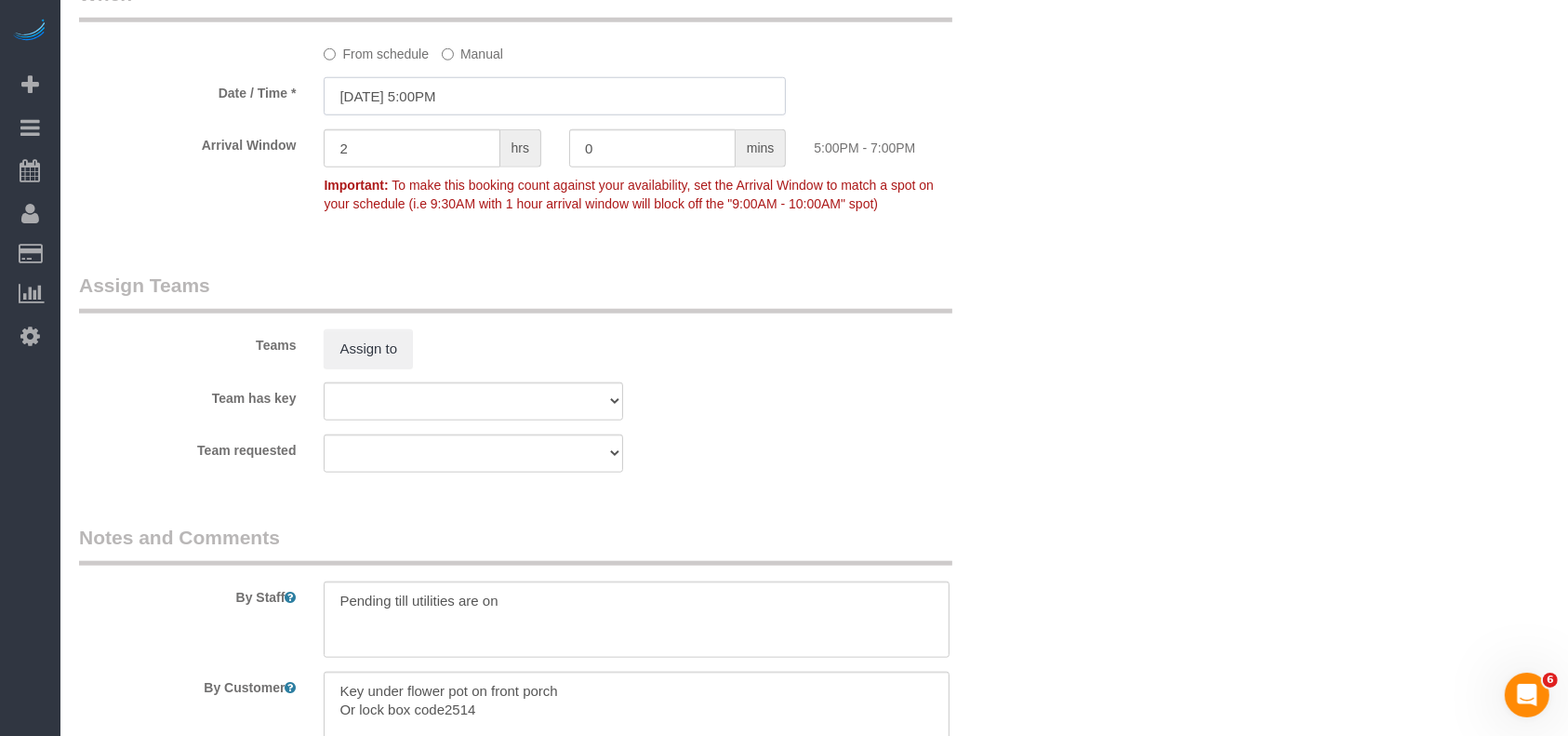
click at [434, 105] on input "[DATE] 5:00PM" at bounding box center [555, 96] width 462 height 38
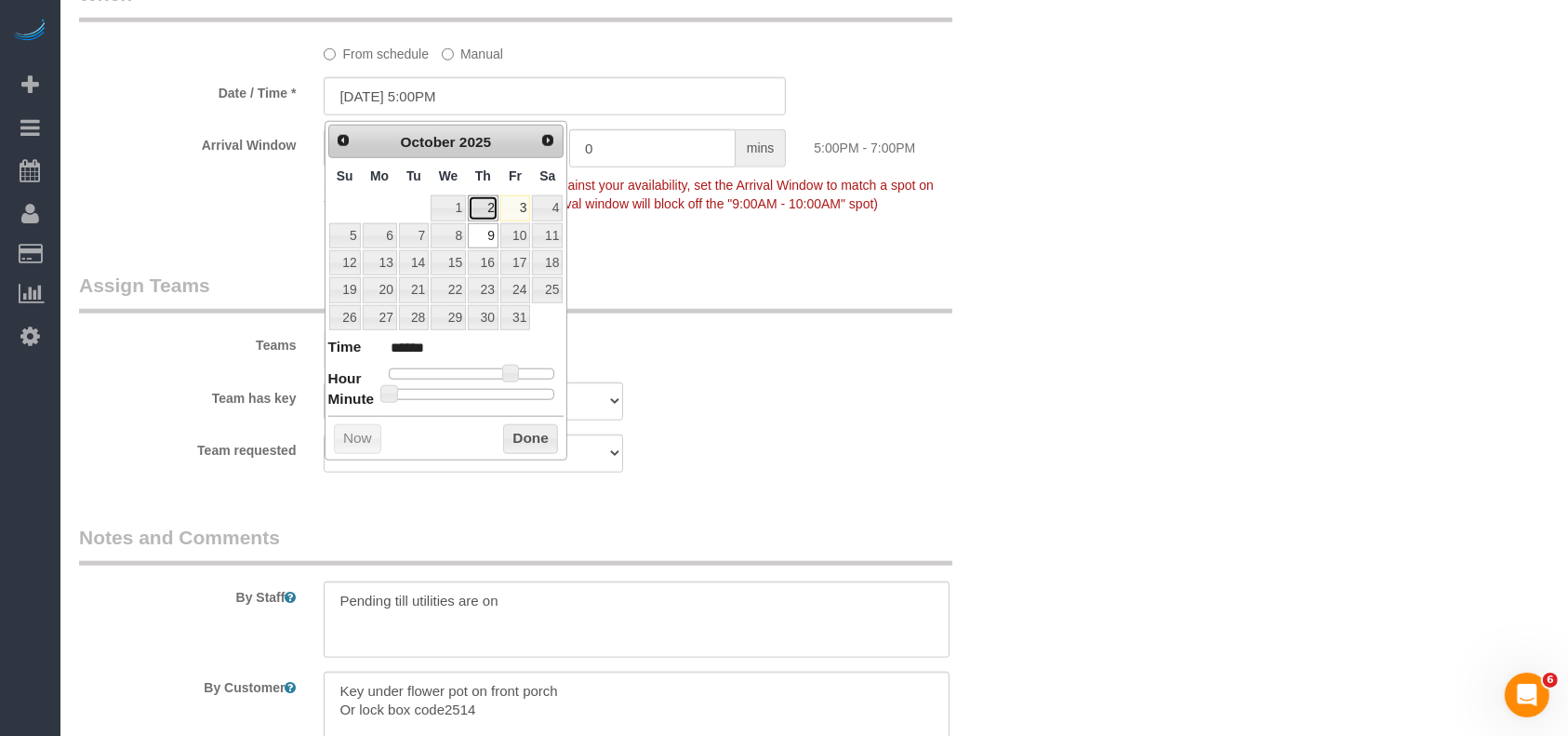
click at [489, 208] on link "2" at bounding box center [483, 207] width 31 height 25
type input "[DATE] 5:00PM"
click at [532, 443] on button "Done" at bounding box center [530, 439] width 55 height 30
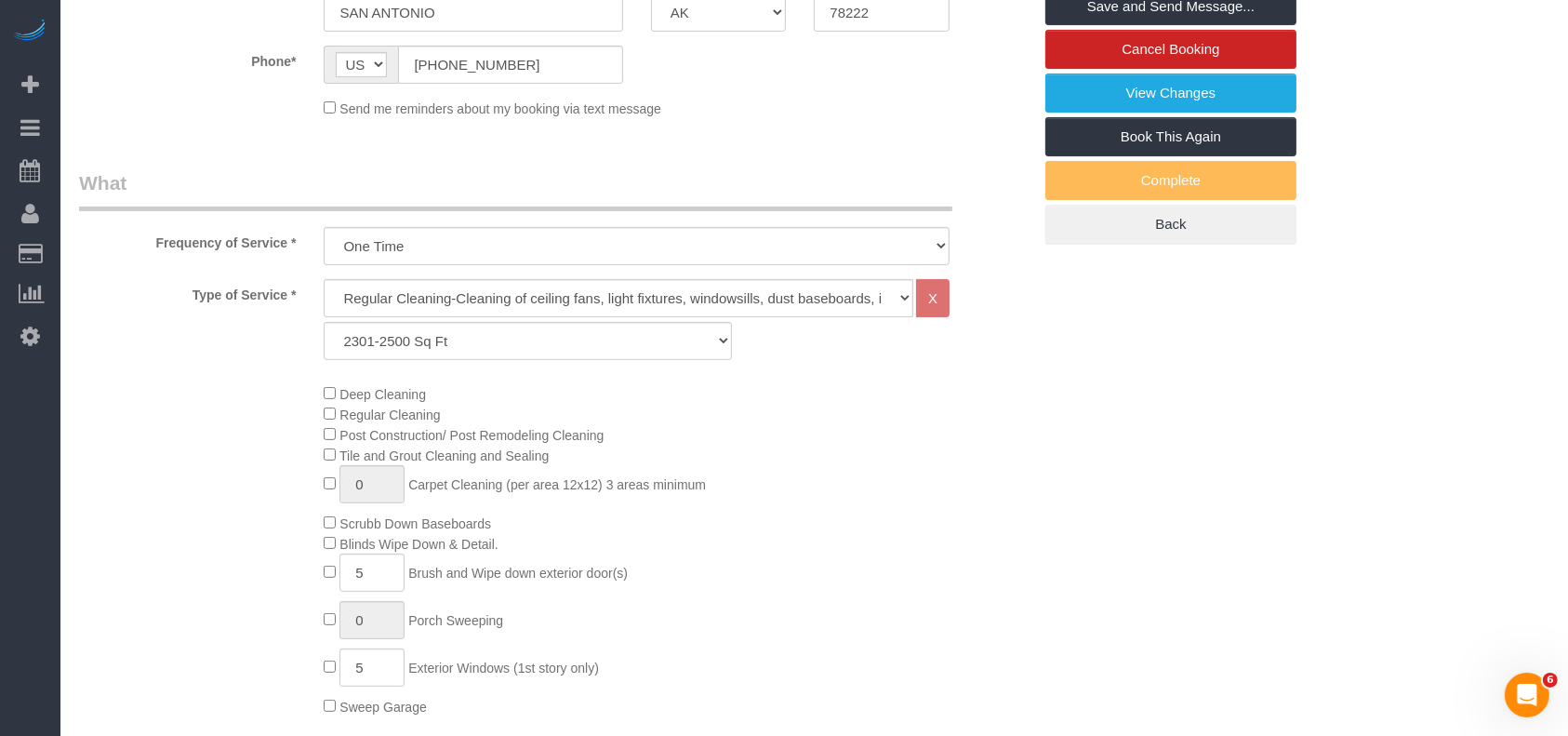
scroll to position [247, 0]
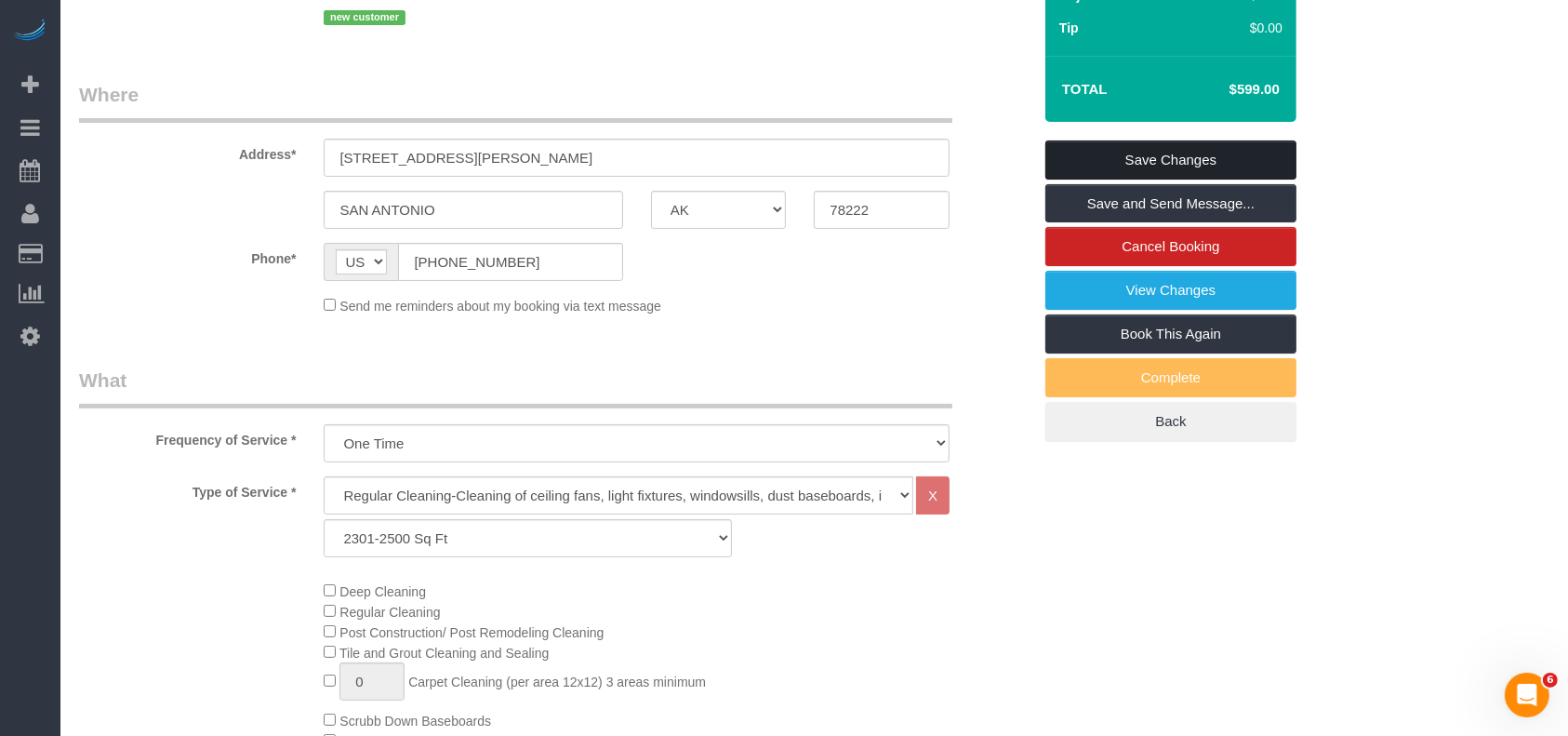
click at [1132, 153] on link "Save Changes" at bounding box center [1171, 159] width 251 height 39
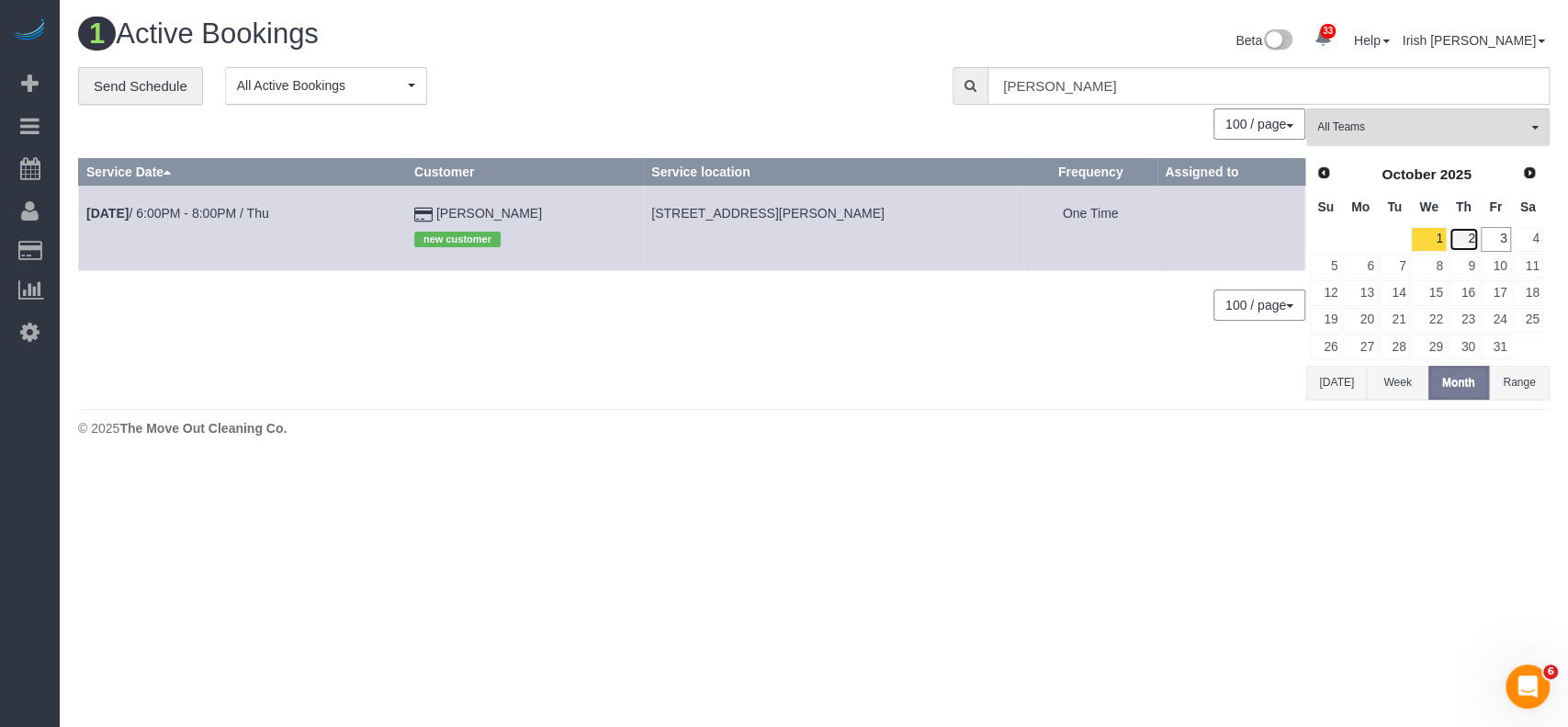
click at [1463, 238] on link "2" at bounding box center [1463, 239] width 31 height 25
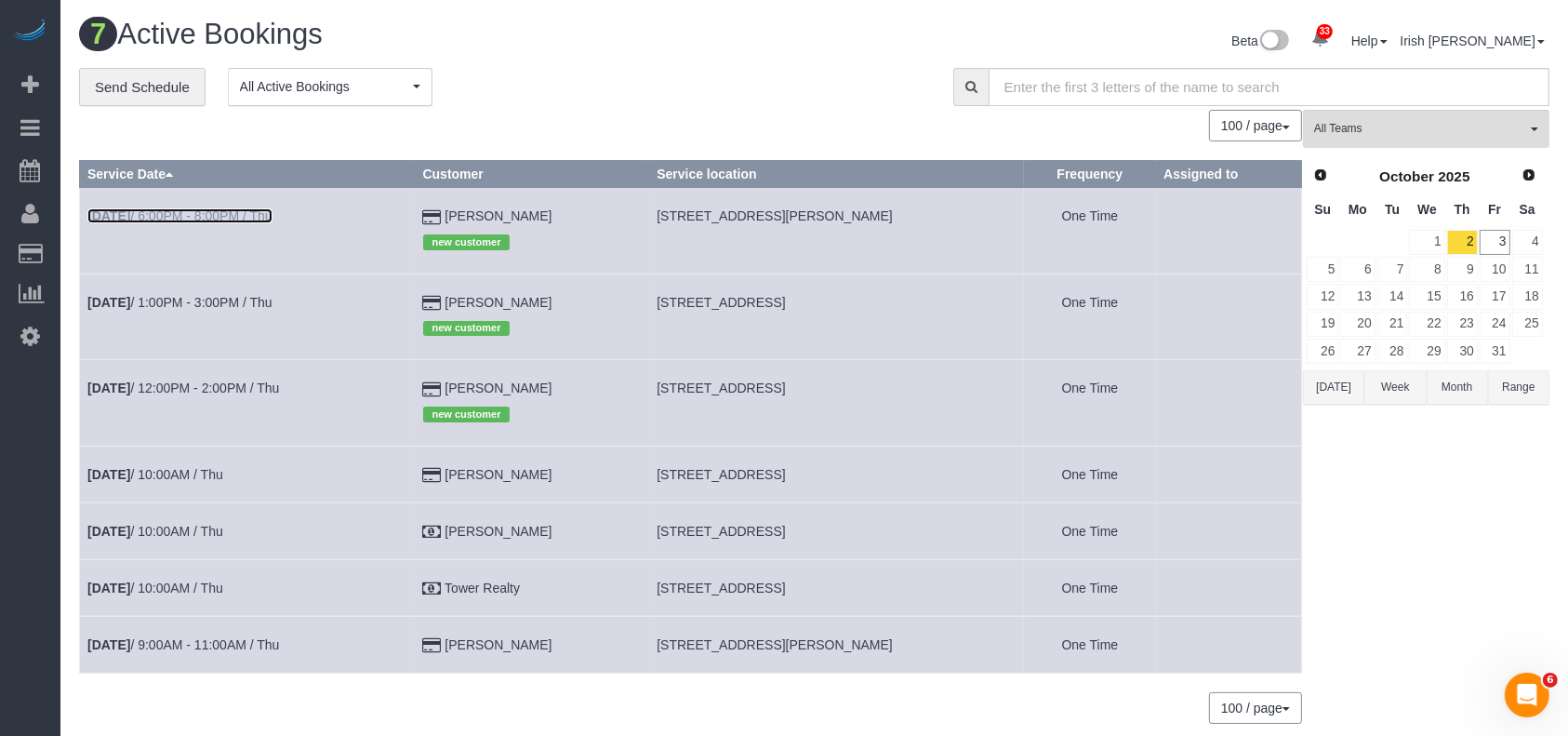
click at [145, 217] on link "[DATE] 6:00PM - 8:00PM / Thu" at bounding box center [179, 215] width 185 height 15
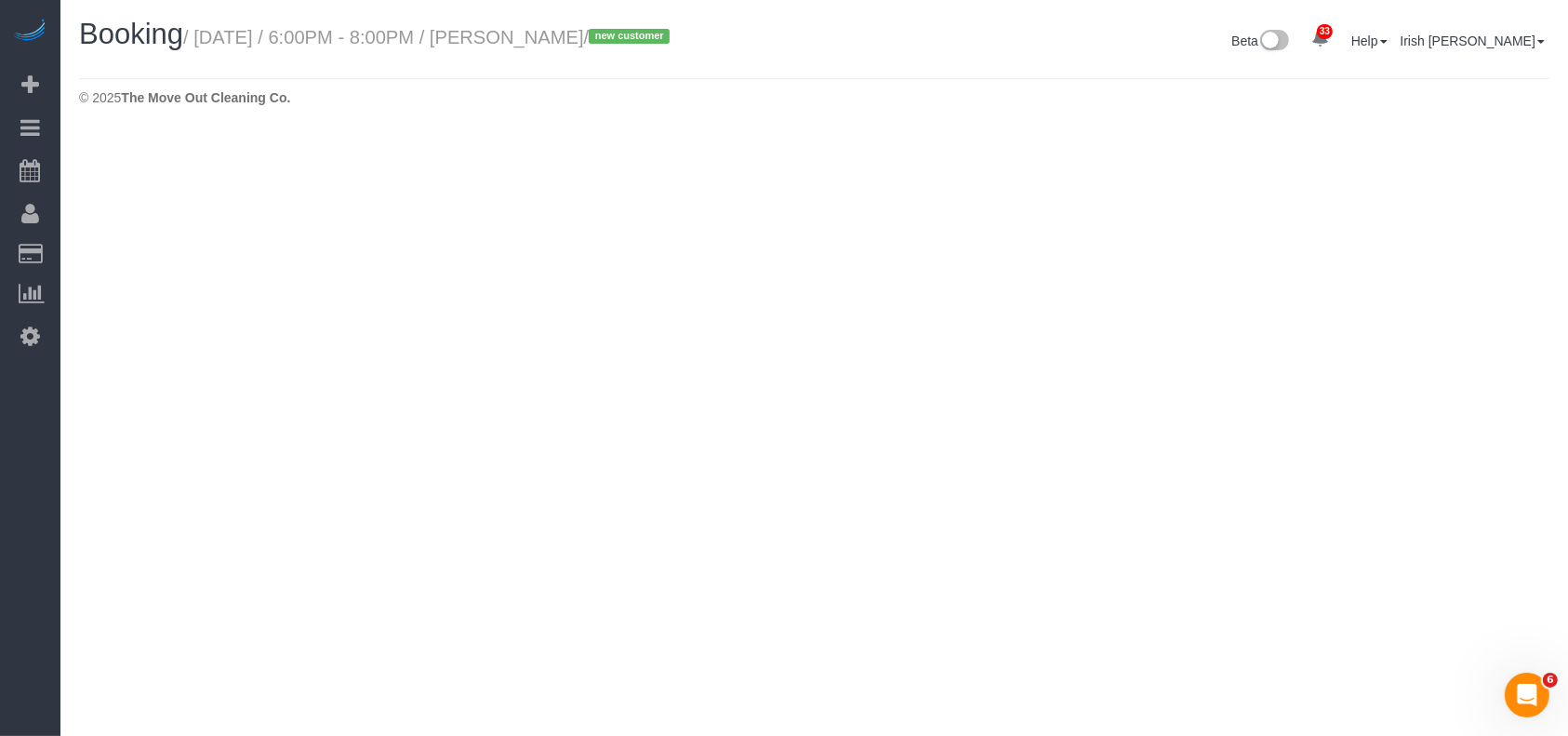
select select "[GEOGRAPHIC_DATA]"
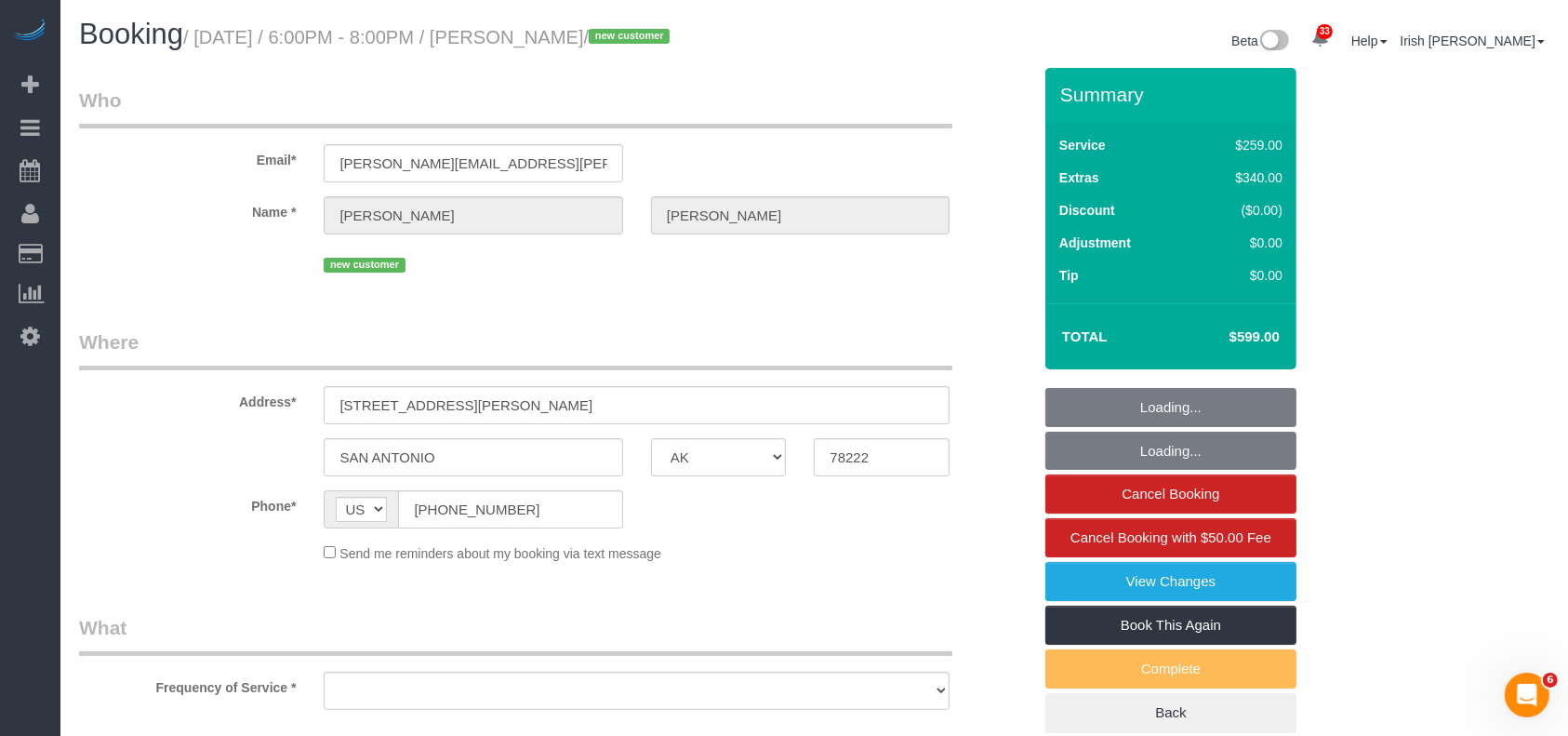
select select "string:fspay-ceb08b2b-36ba-4fc8-99c8-cd9814410533"
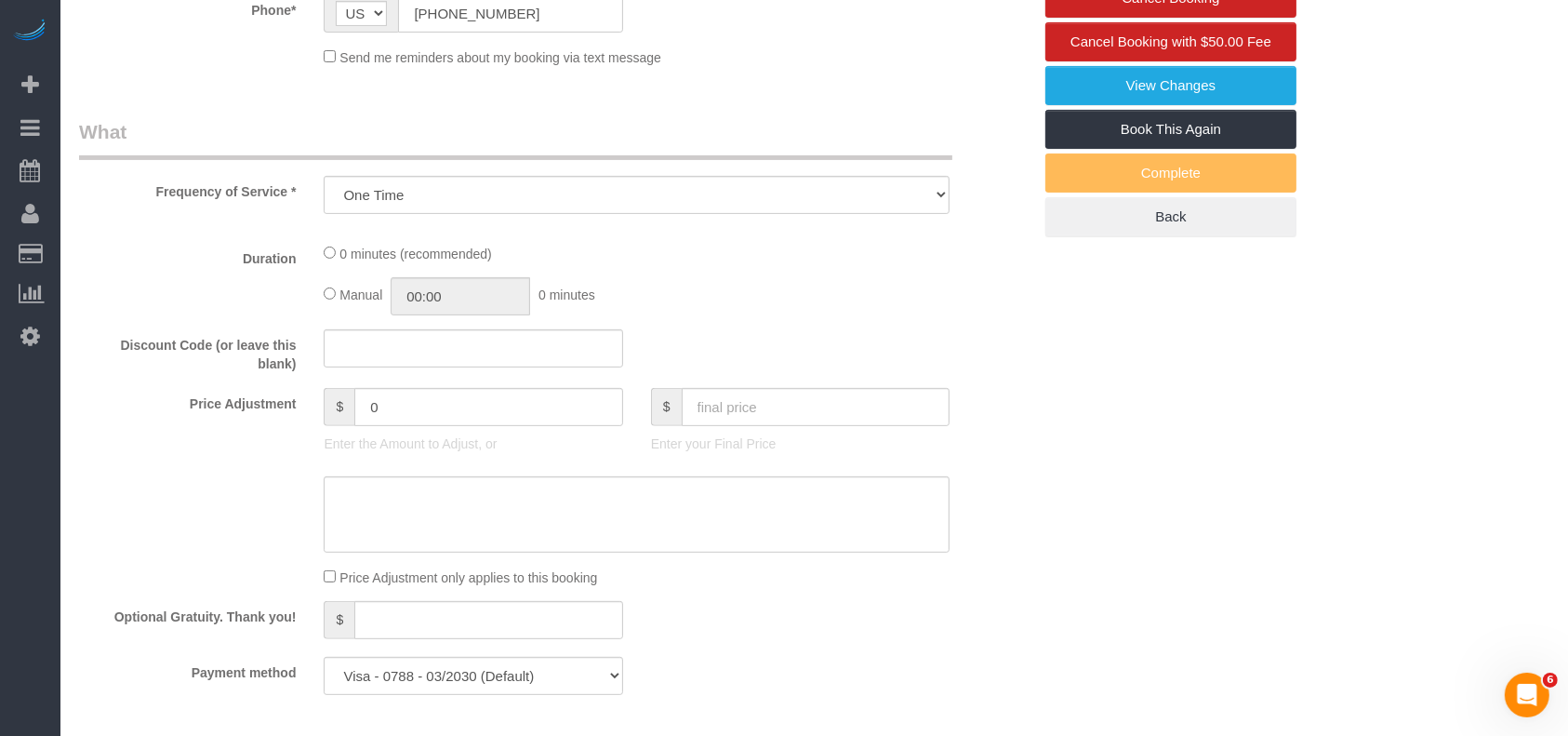
select select "object:6382"
select select "3"
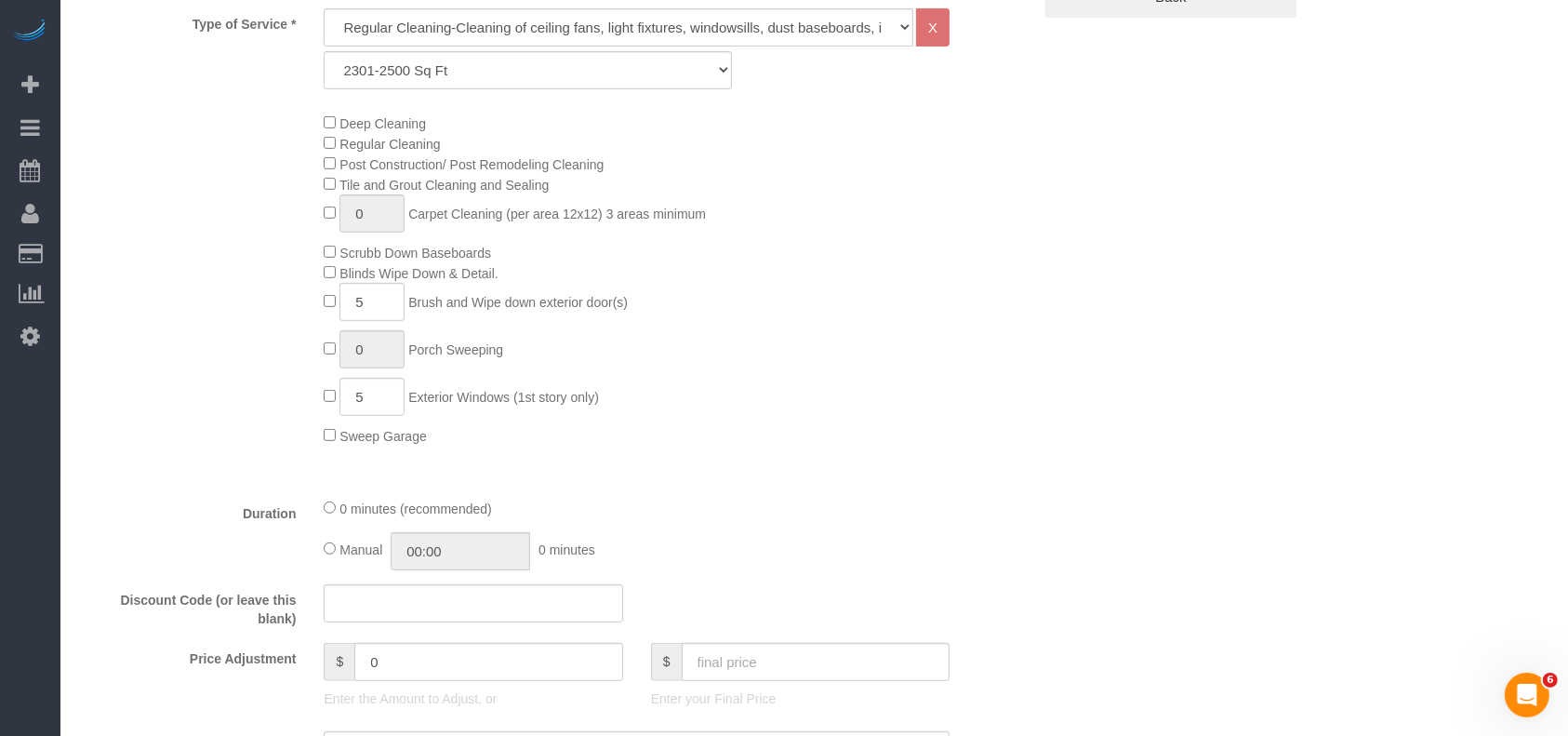
scroll to position [868, 0]
